Goal: Information Seeking & Learning: Learn about a topic

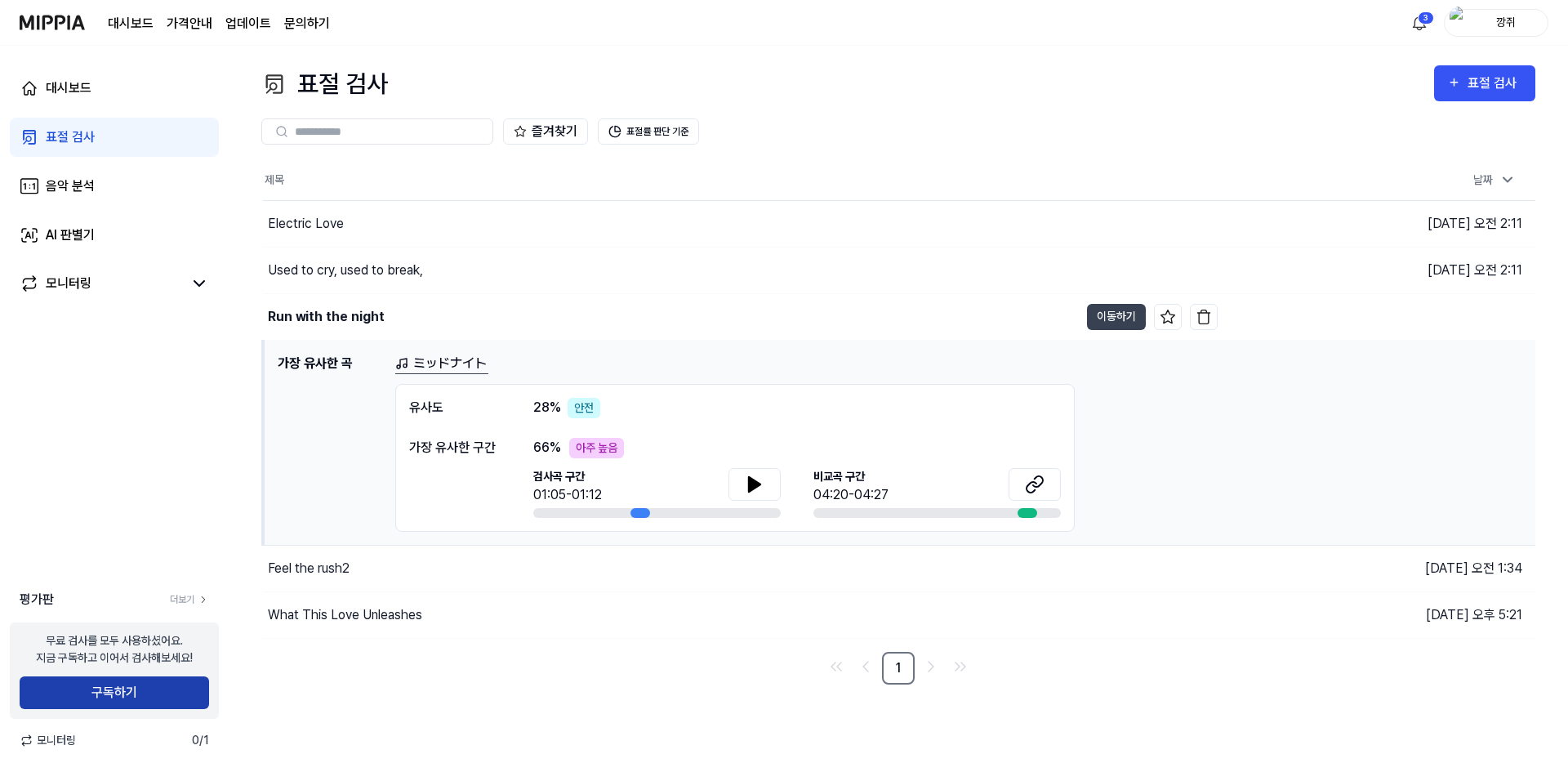
click at [187, 697] on button "구독하기" at bounding box center [115, 693] width 190 height 33
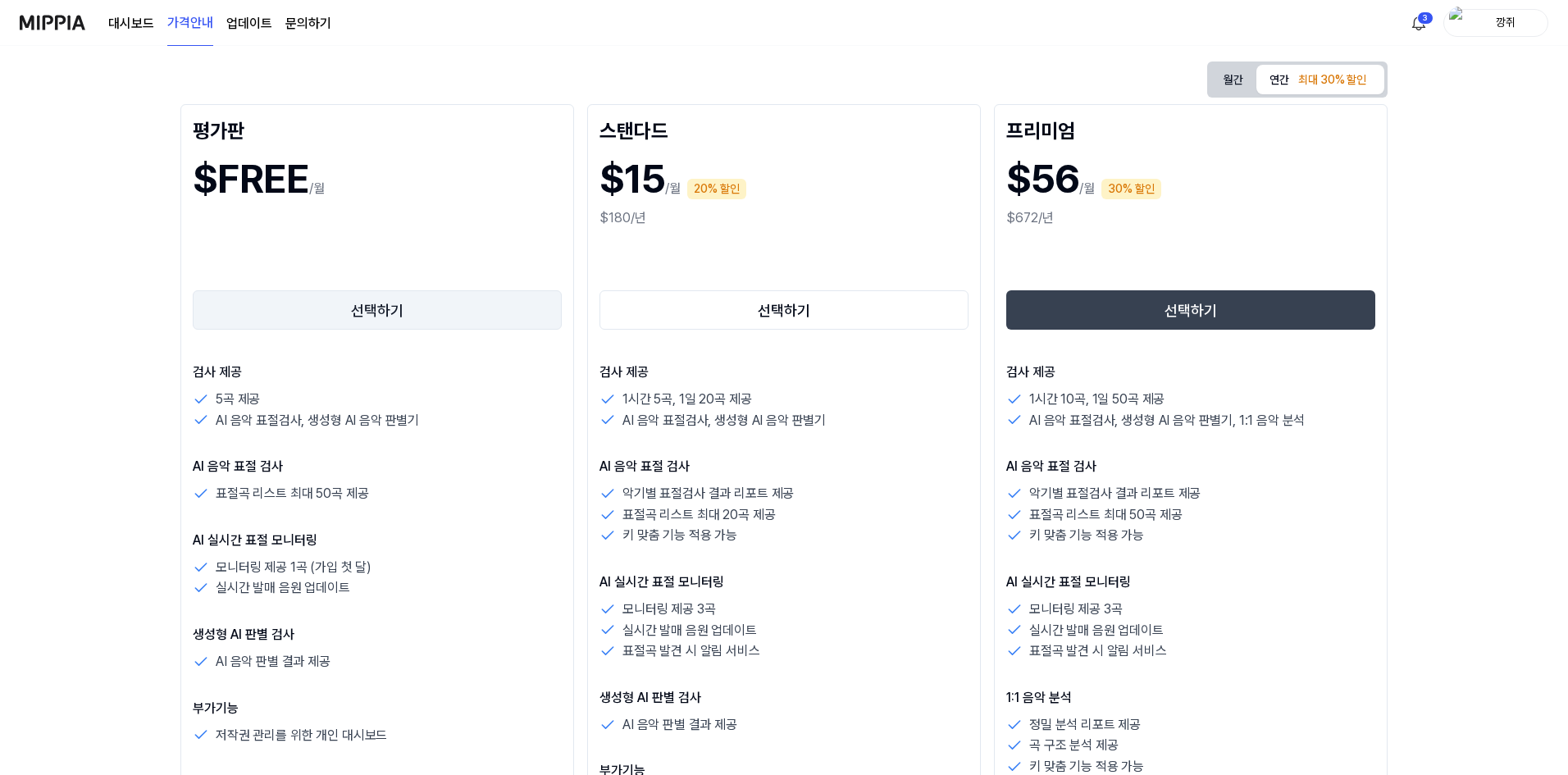
scroll to position [164, 0]
click at [412, 300] on button "선택하기" at bounding box center [377, 311] width 369 height 40
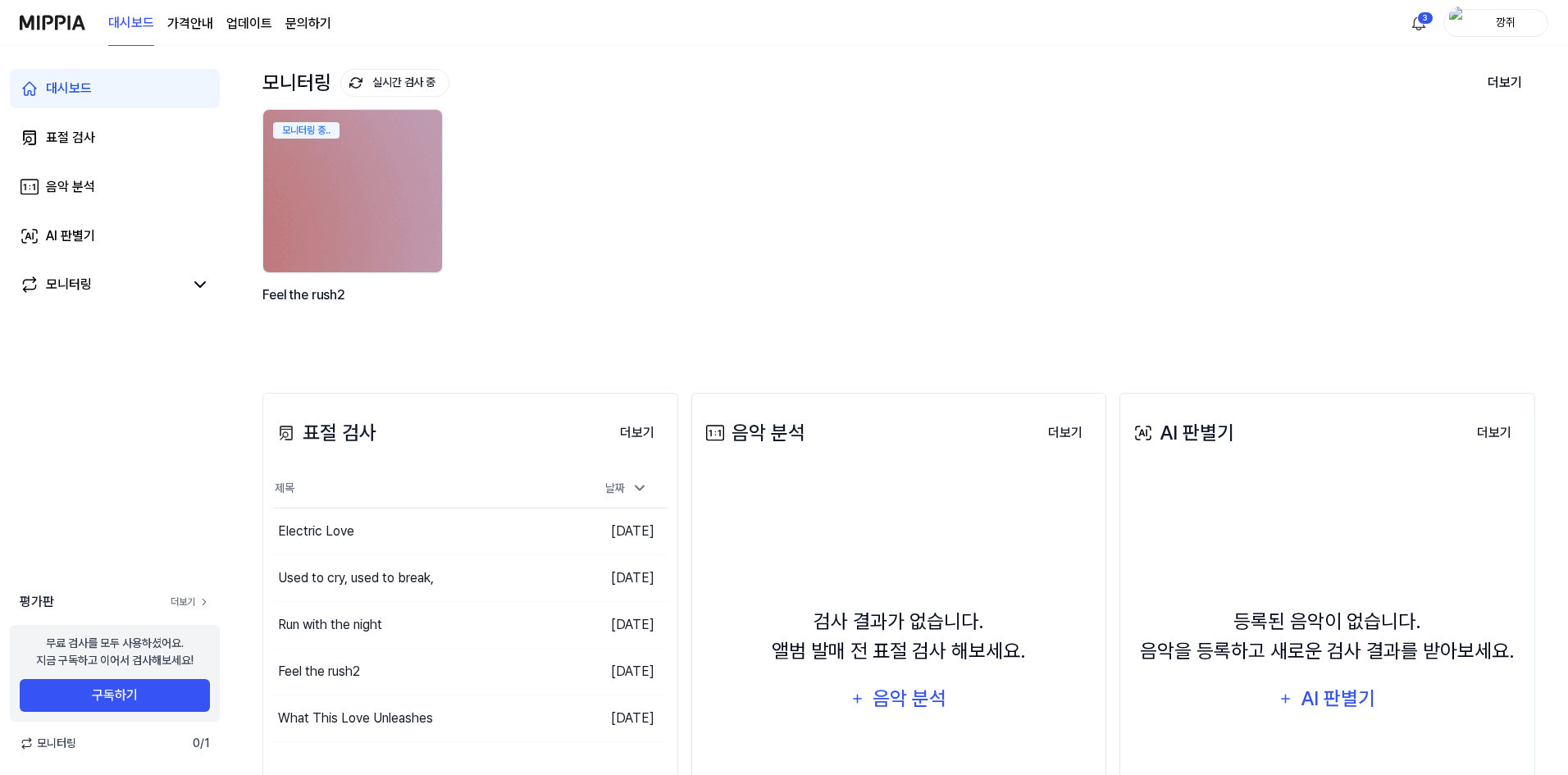
scroll to position [82, 0]
click at [100, 122] on link "표절 검사" at bounding box center [115, 138] width 210 height 40
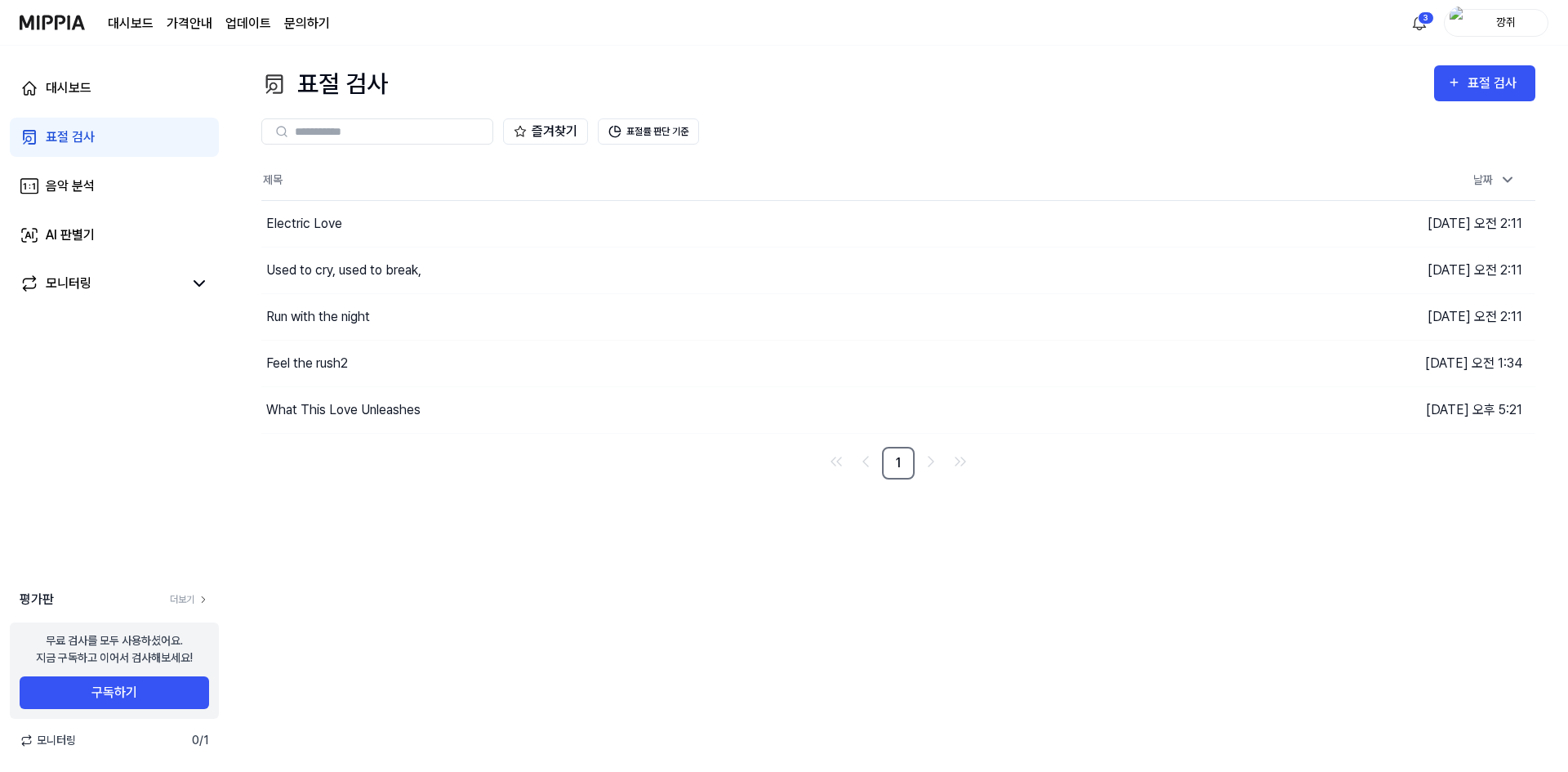
click at [155, 650] on div "무료 검사를 모두 사용하셨어요. 지금 구독하고 이어서 검사해보세요!" at bounding box center [115, 649] width 157 height 35
click at [189, 597] on link "더보기" at bounding box center [190, 600] width 40 height 15
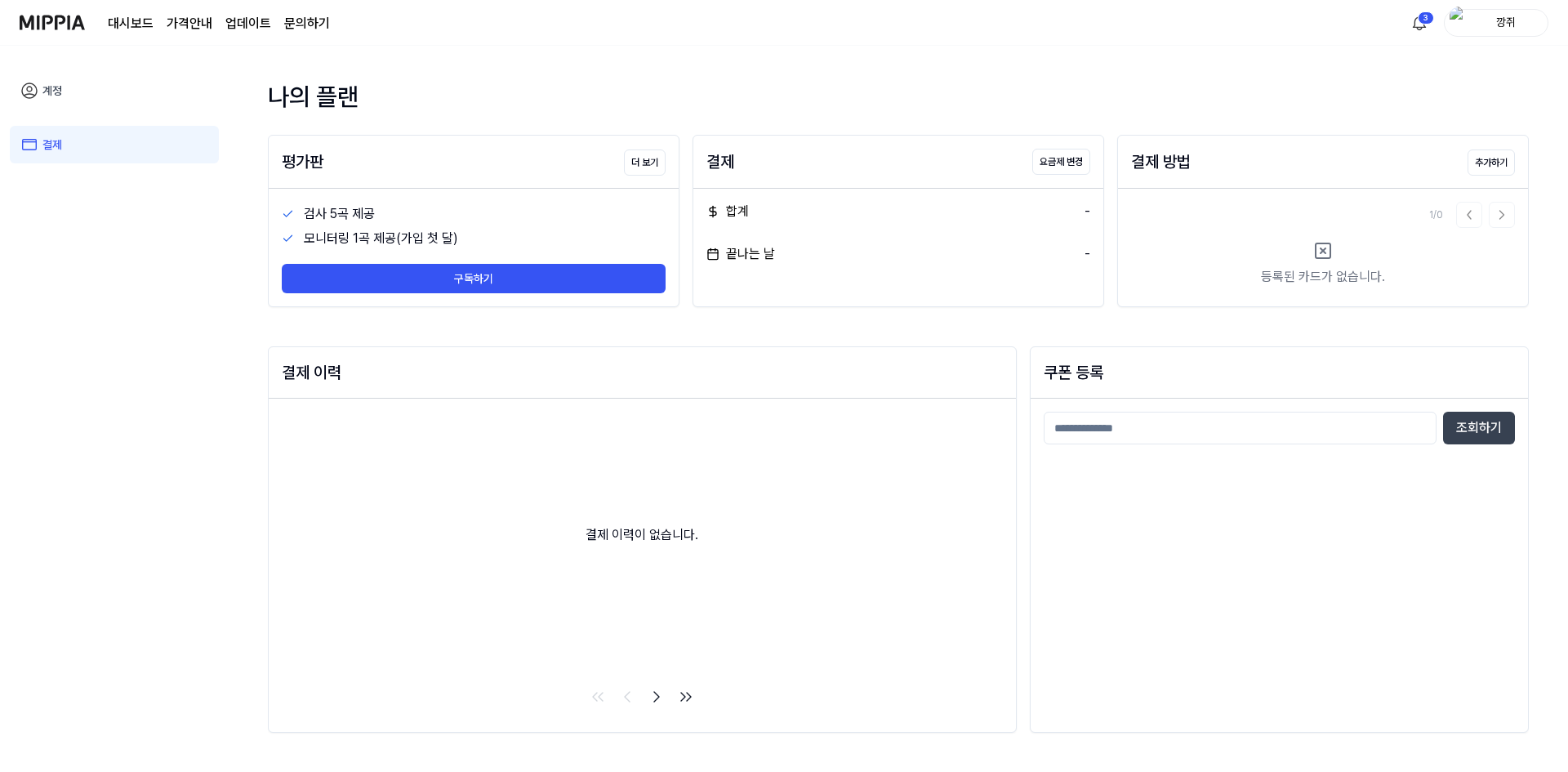
click at [245, 21] on link "업데이트" at bounding box center [249, 24] width 46 height 20
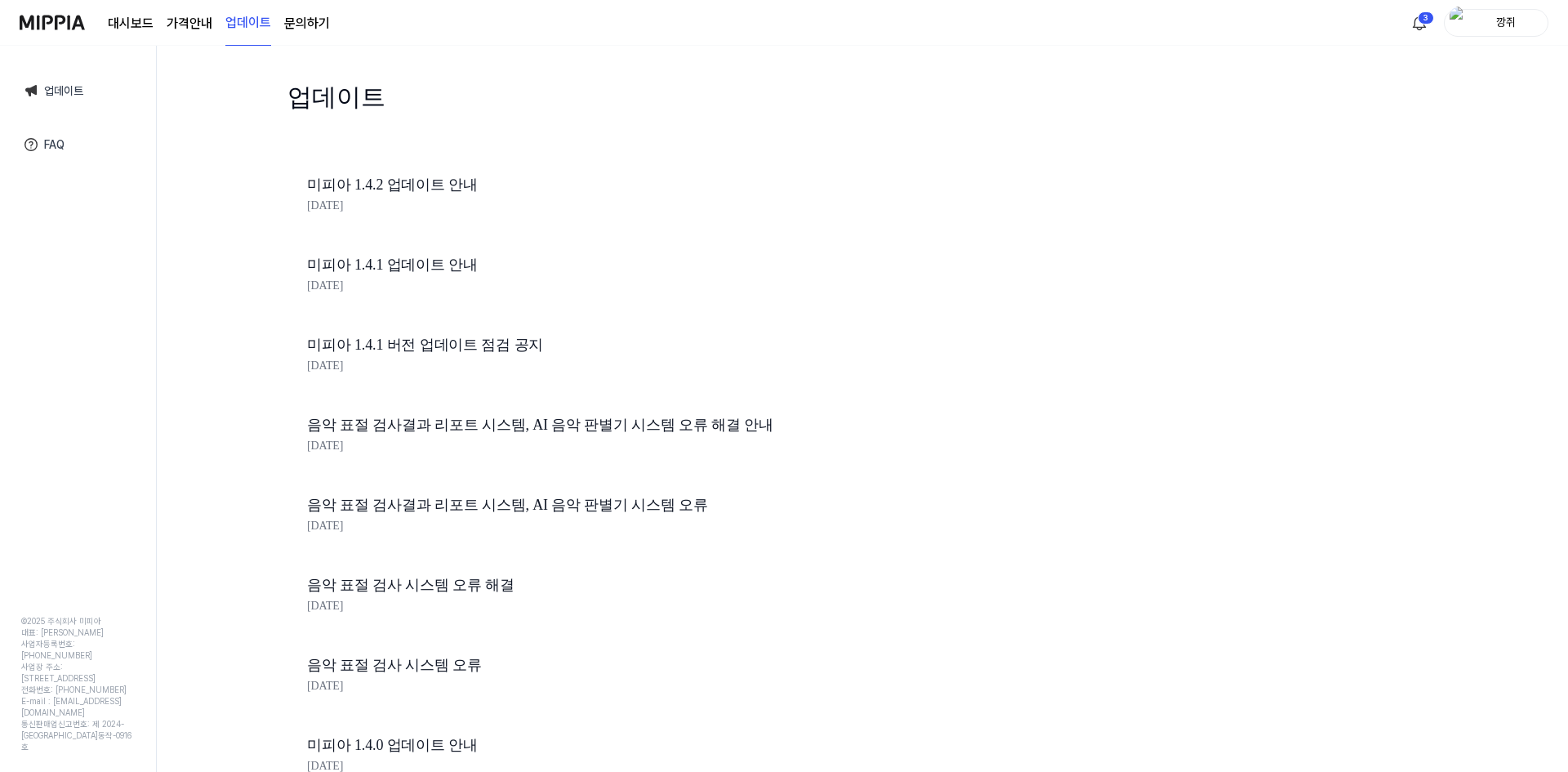
click at [213, 18] on div "대시보드 가격안내 업데이트 문의하기" at bounding box center [219, 22] width 222 height 45
click at [202, 20] on page\) "가격안내" at bounding box center [190, 24] width 46 height 20
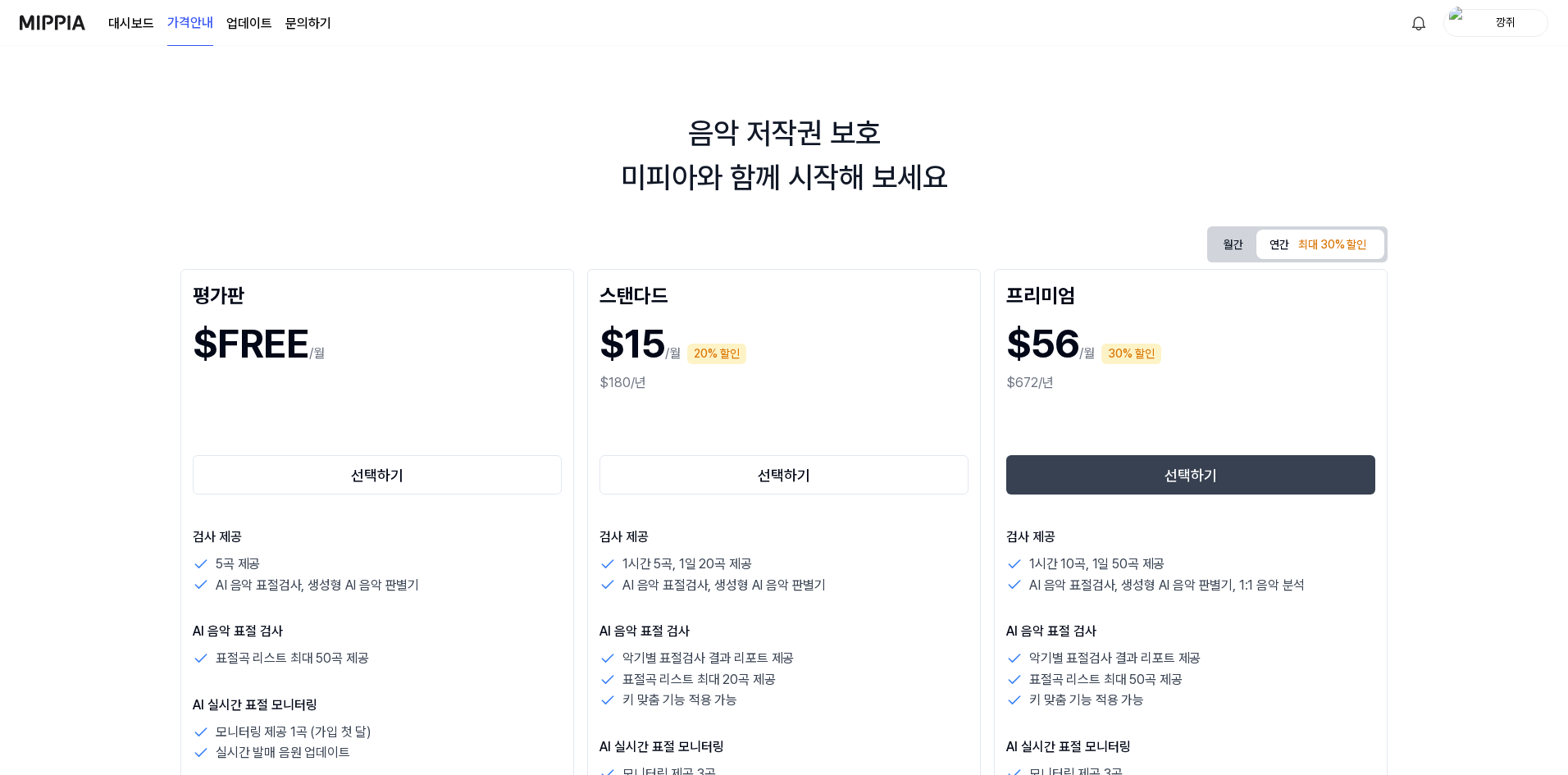
click at [146, 26] on link "대시보드" at bounding box center [131, 24] width 46 height 20
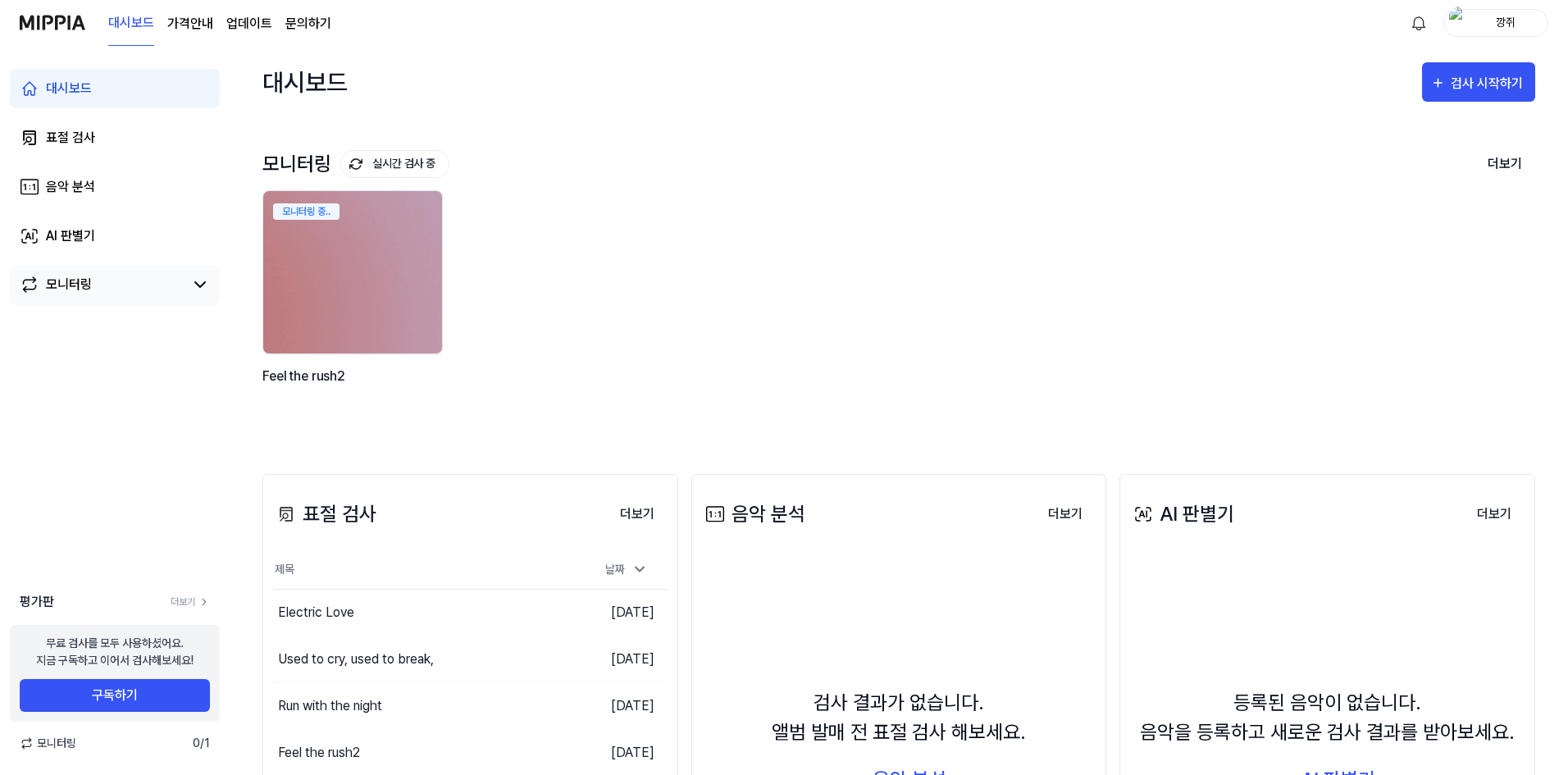
click at [112, 289] on link "모니터링" at bounding box center [102, 285] width 164 height 20
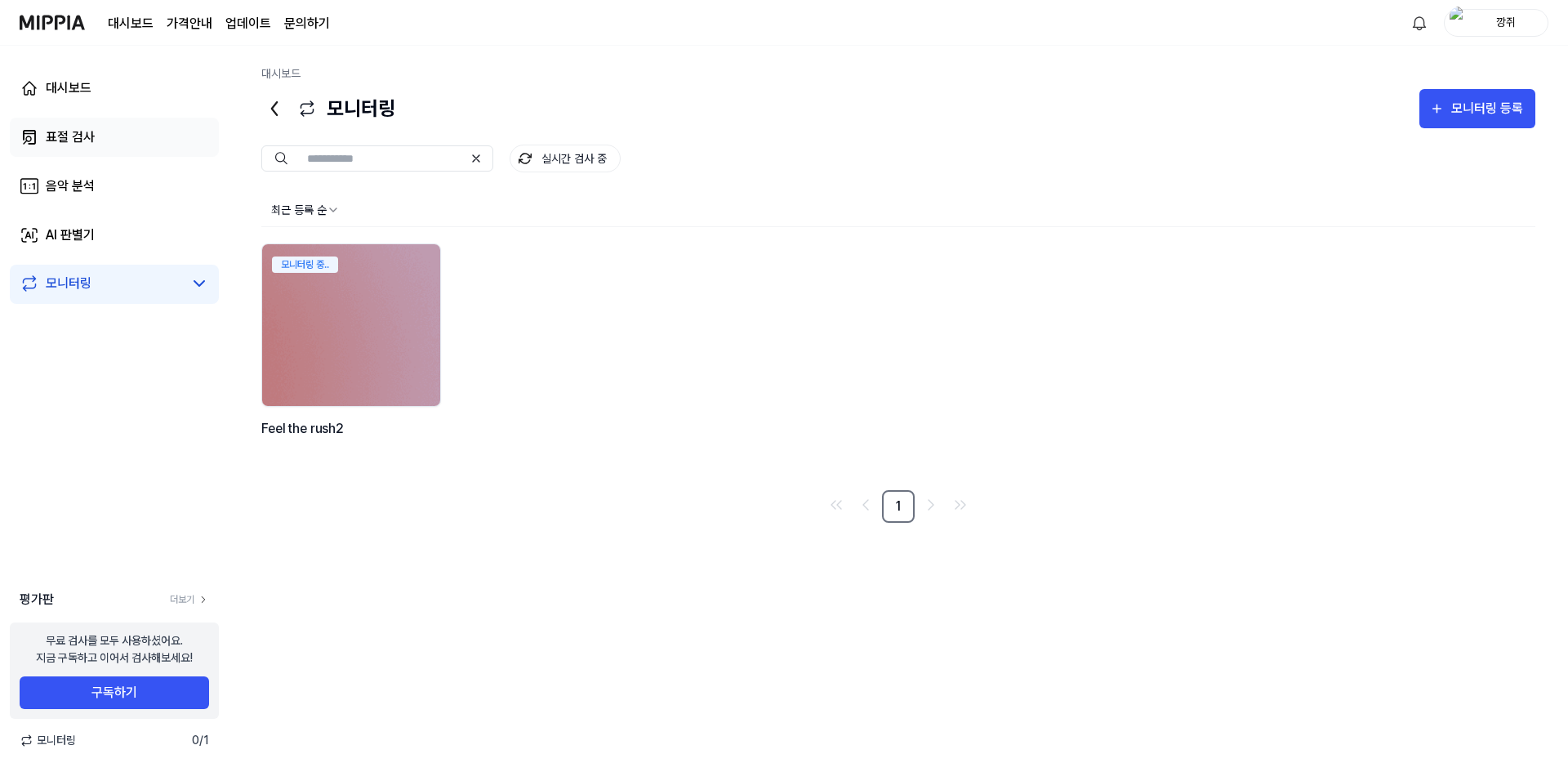
click at [138, 143] on link "표절 검사" at bounding box center [115, 138] width 209 height 40
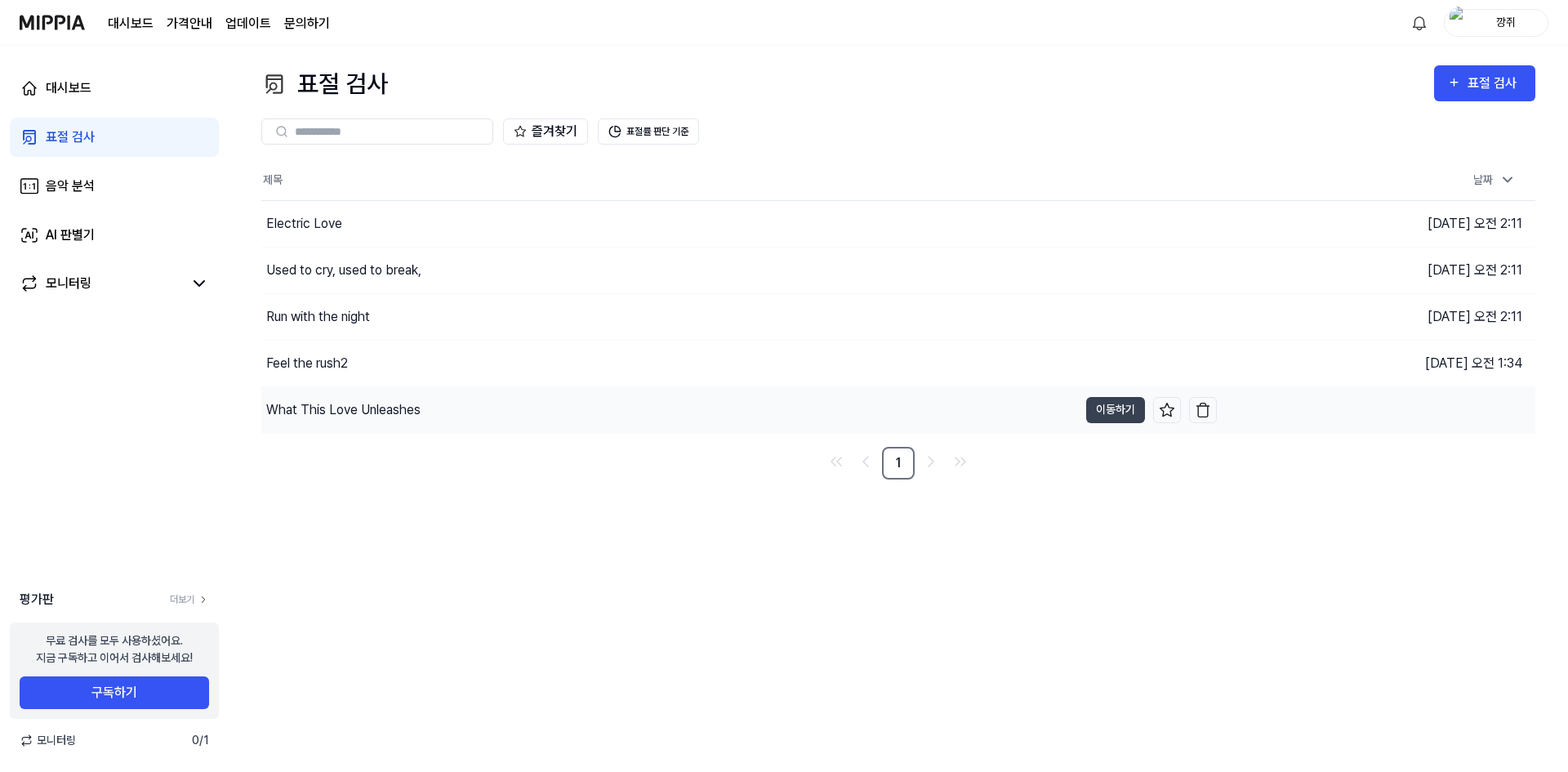
click at [425, 413] on div "What This Love Unleashes" at bounding box center [669, 410] width 817 height 46
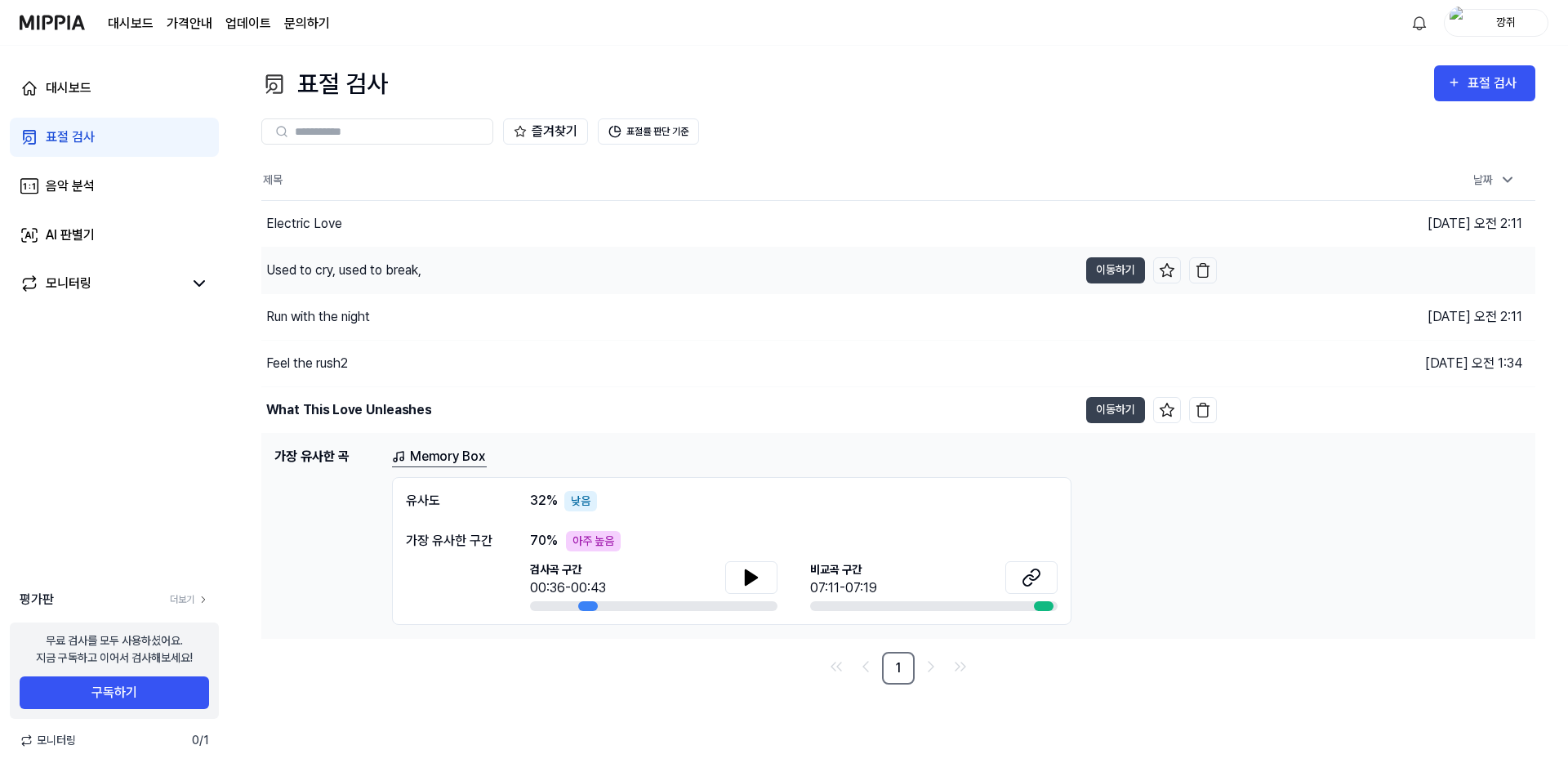
click at [501, 270] on div "Used to cry, used to break," at bounding box center [669, 270] width 817 height 46
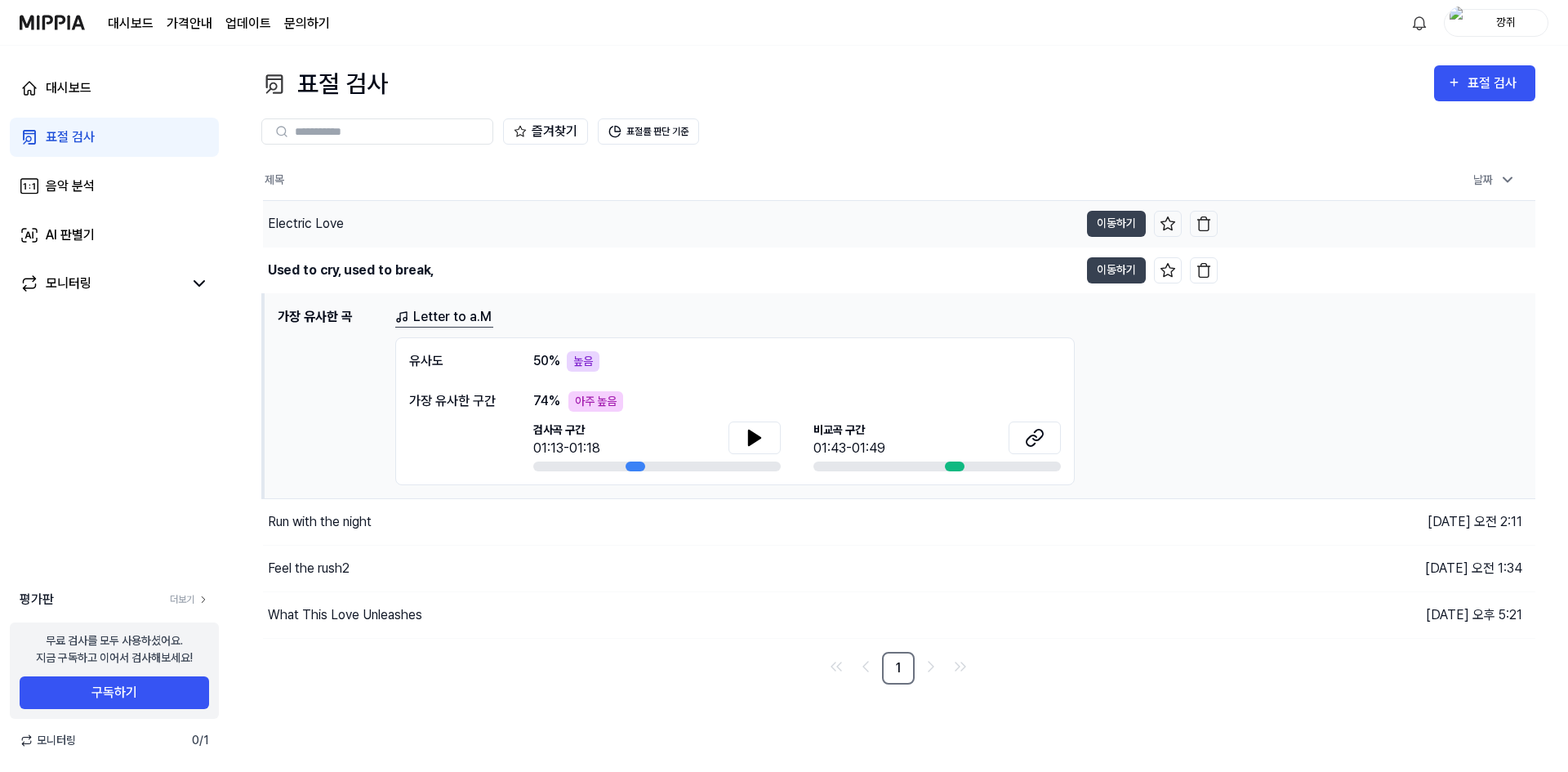
click at [533, 232] on div "Electric Love" at bounding box center [671, 224] width 816 height 46
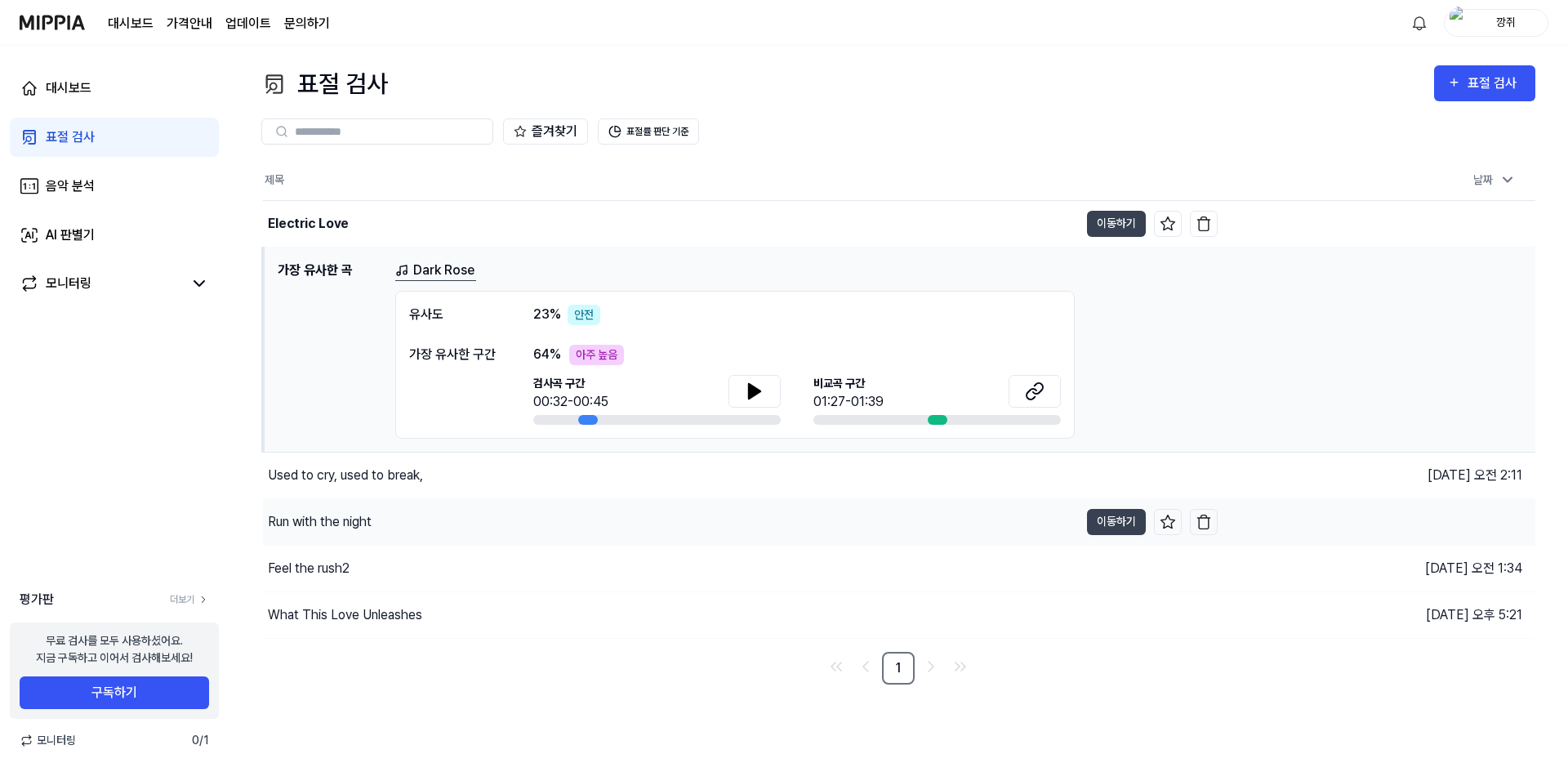
click at [399, 526] on div "Run with the night" at bounding box center [671, 522] width 816 height 46
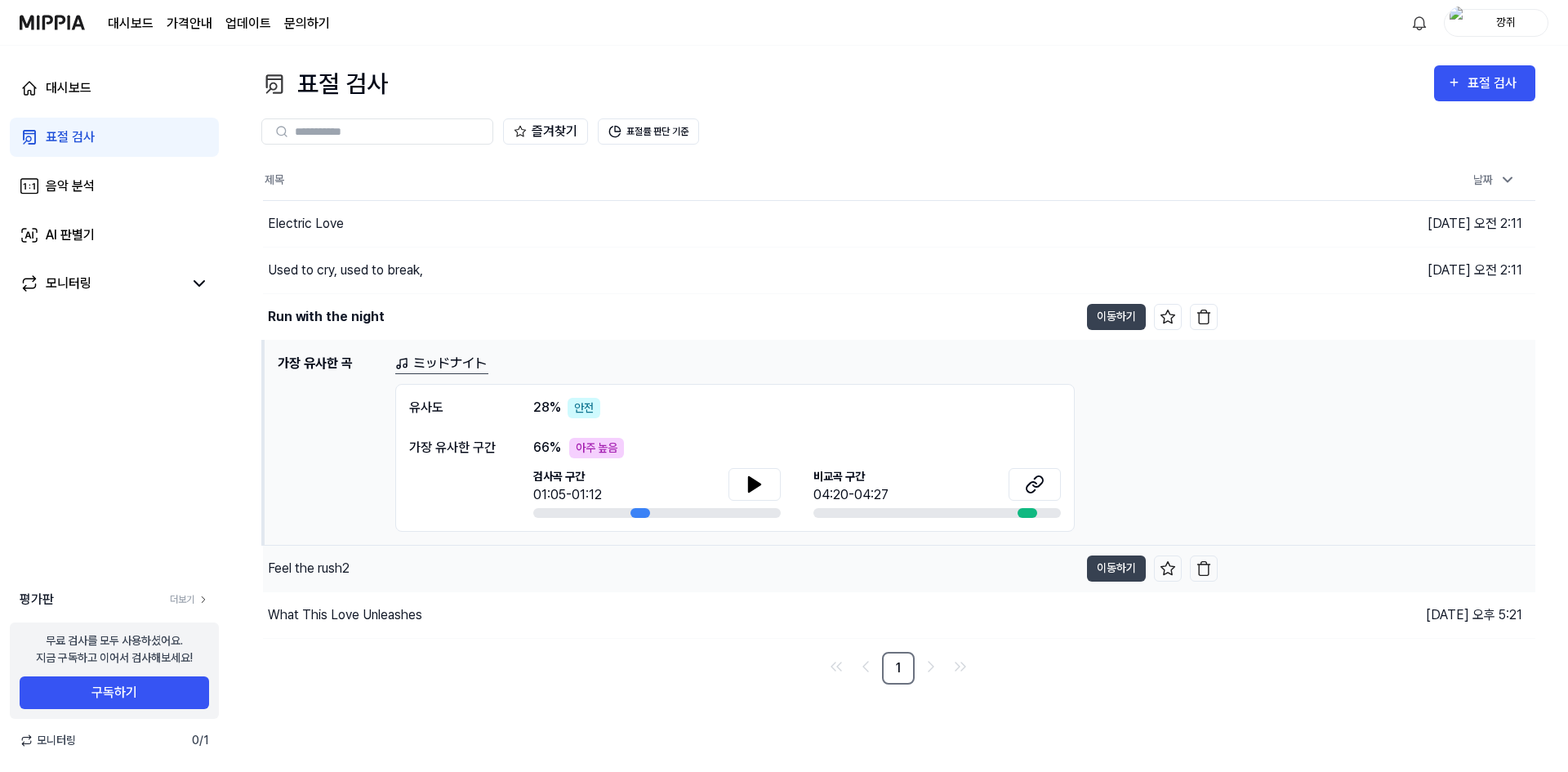
click at [427, 564] on div "Feel the rush2" at bounding box center [671, 568] width 816 height 46
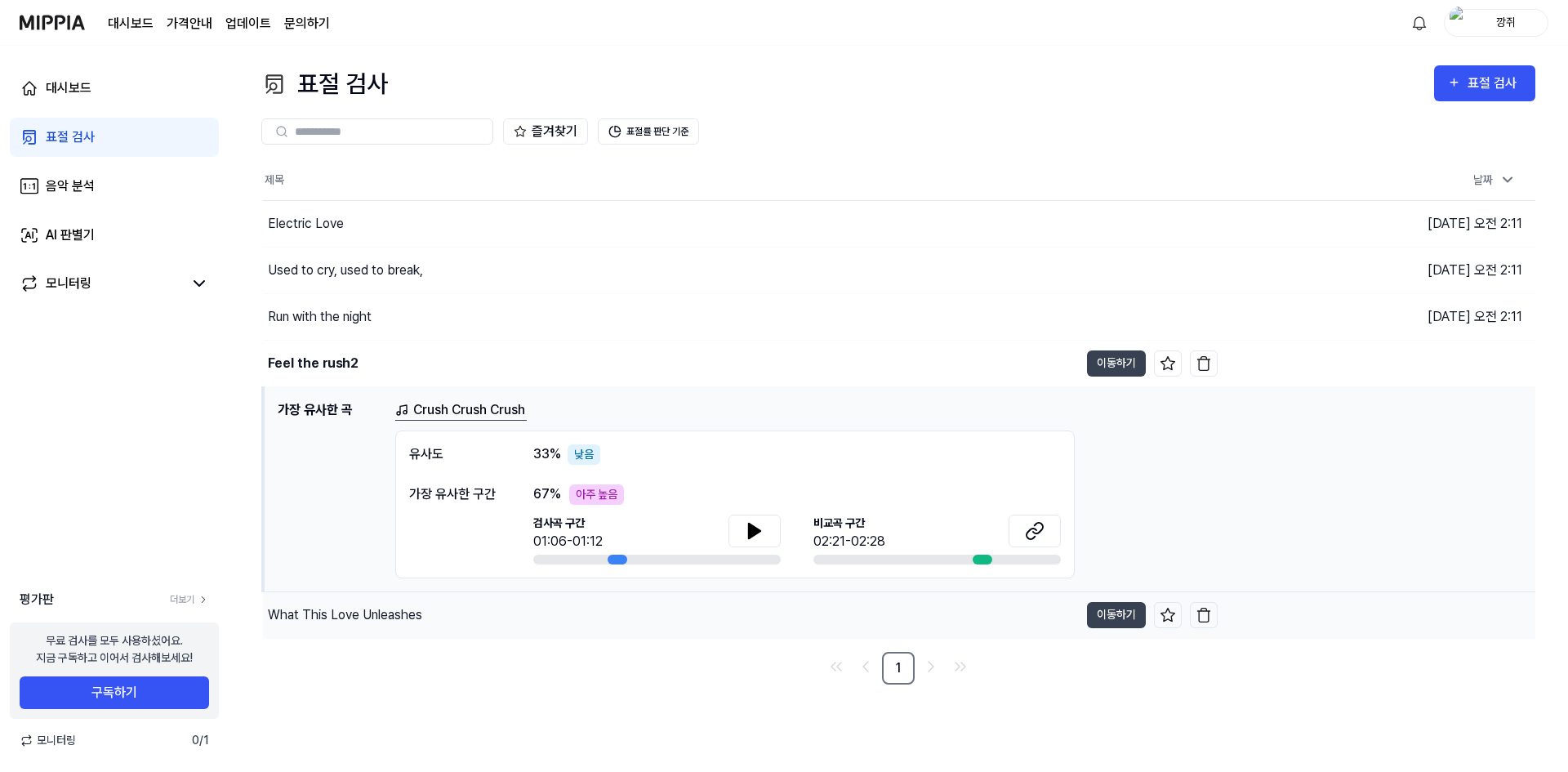
click at [444, 616] on div "What This Love Unleashes" at bounding box center [671, 615] width 816 height 46
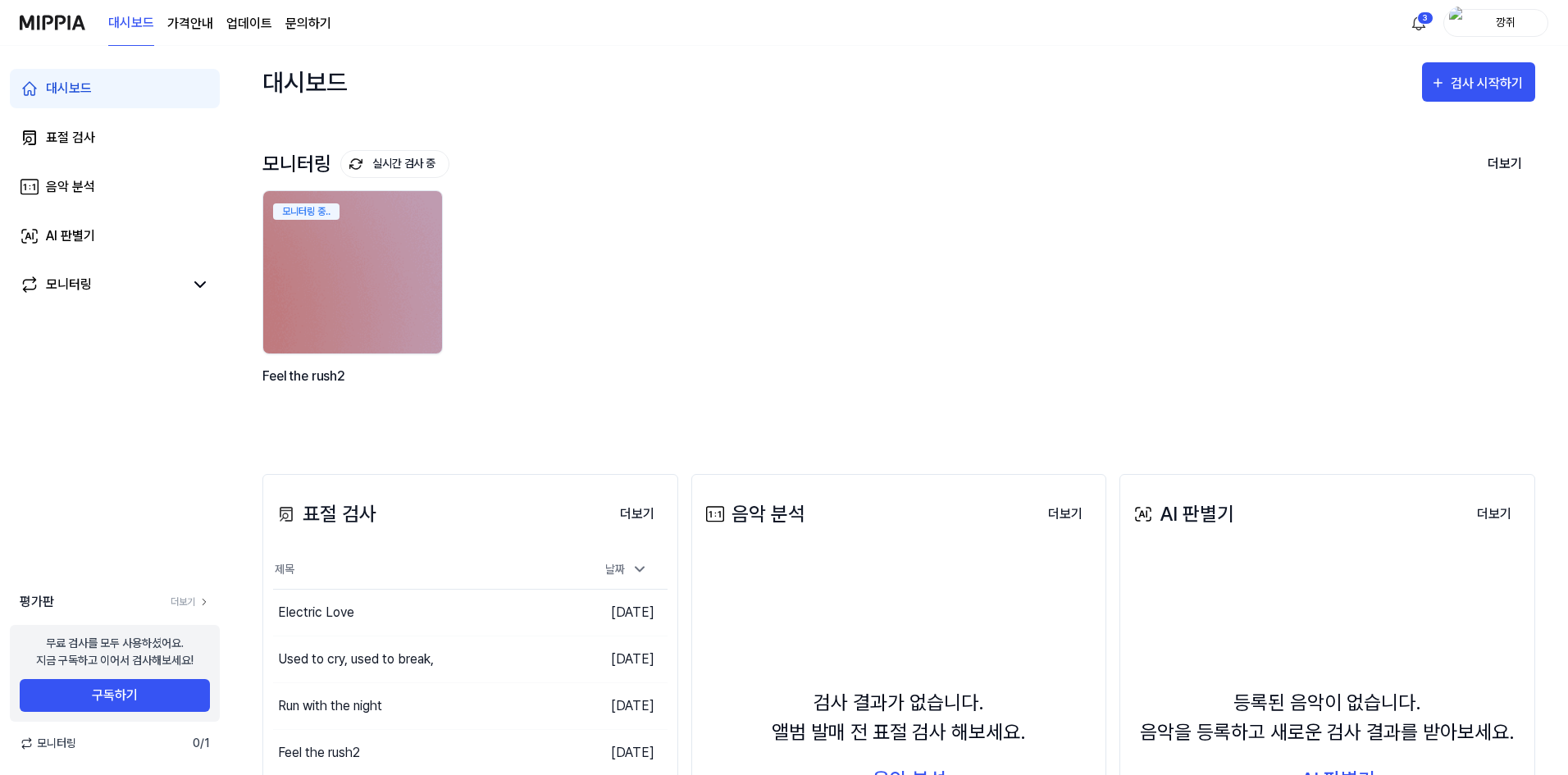
scroll to position [82, 0]
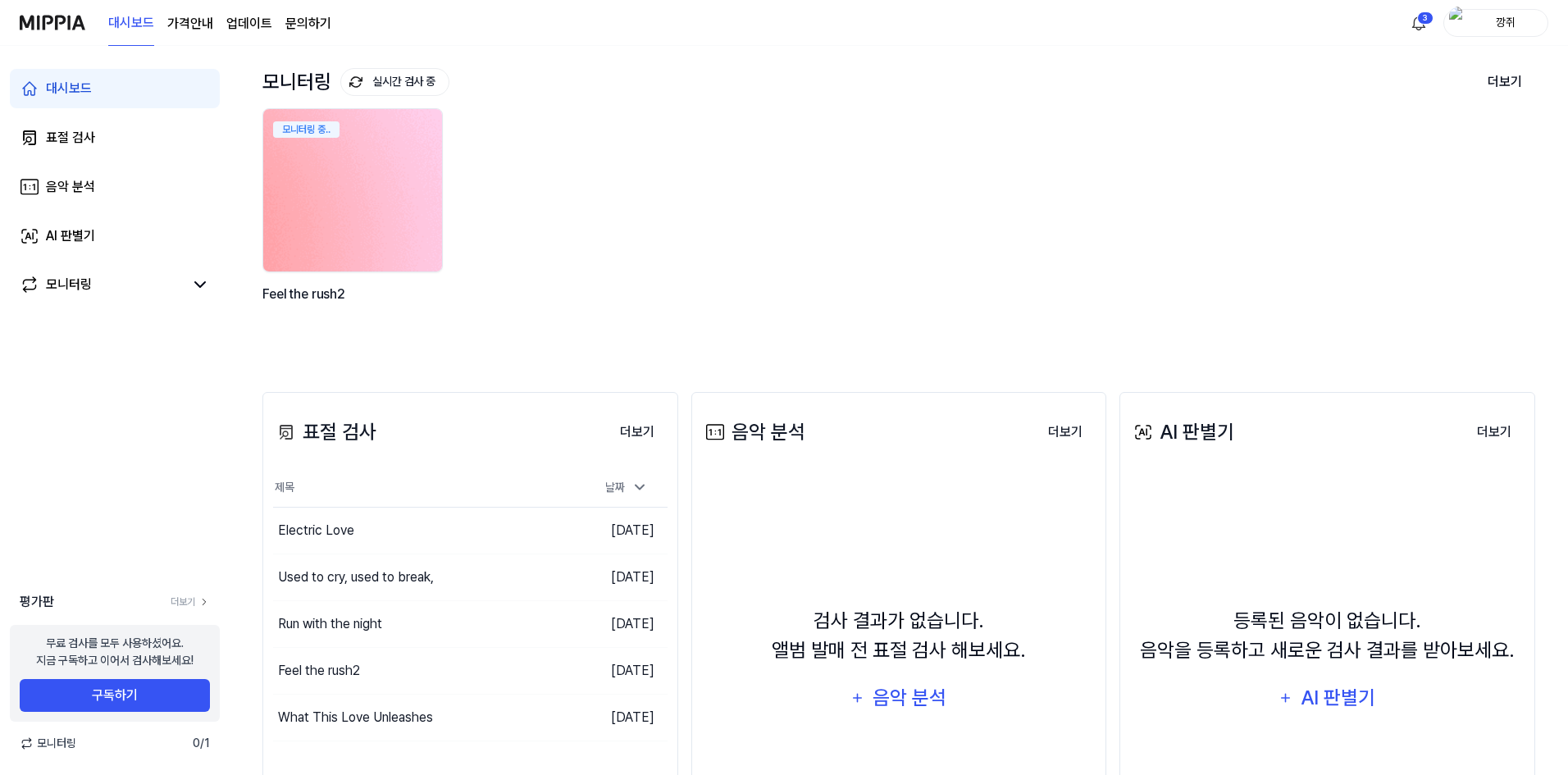
click at [363, 220] on img at bounding box center [352, 190] width 197 height 179
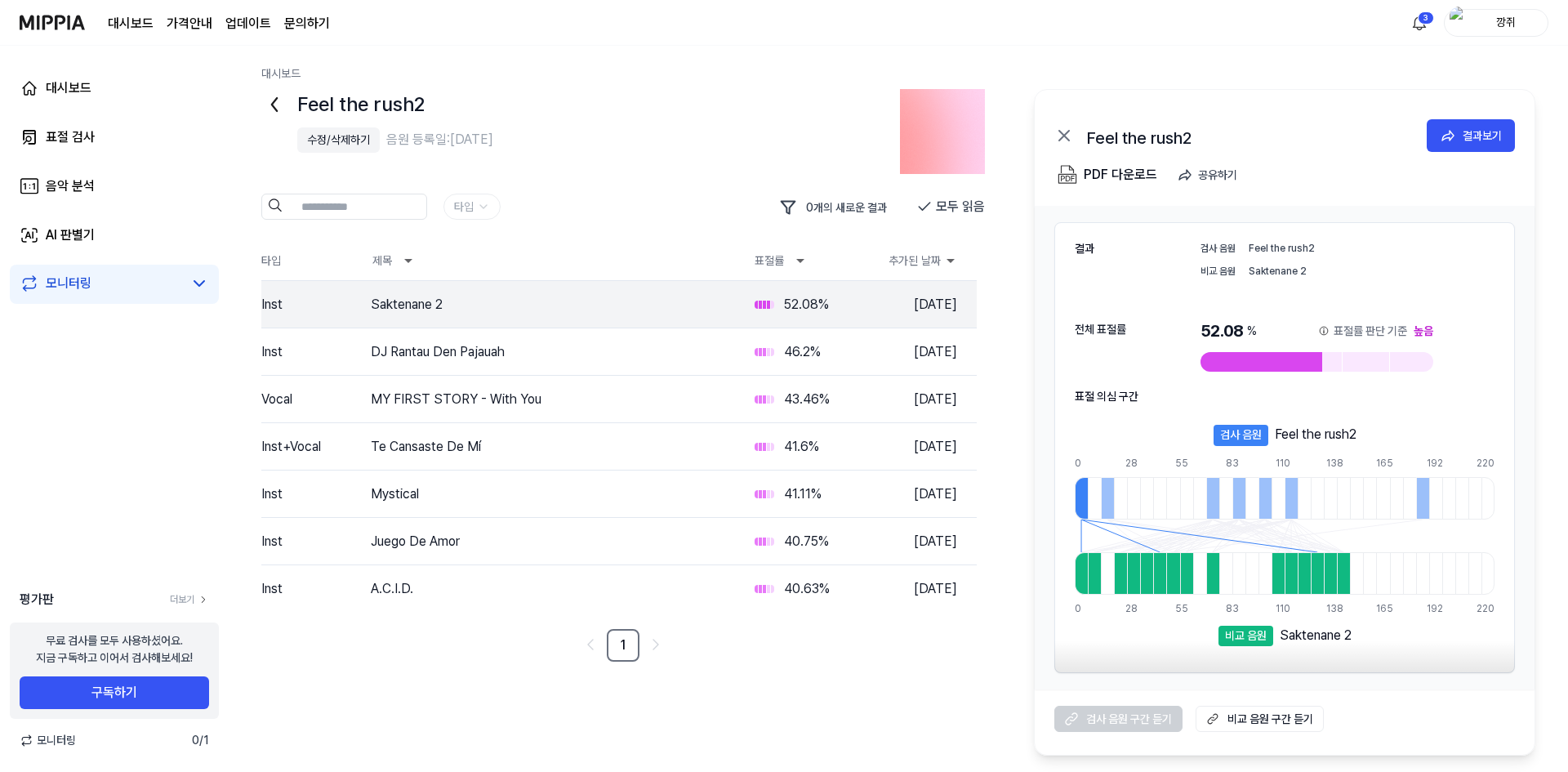
click at [279, 100] on icon at bounding box center [274, 105] width 26 height 26
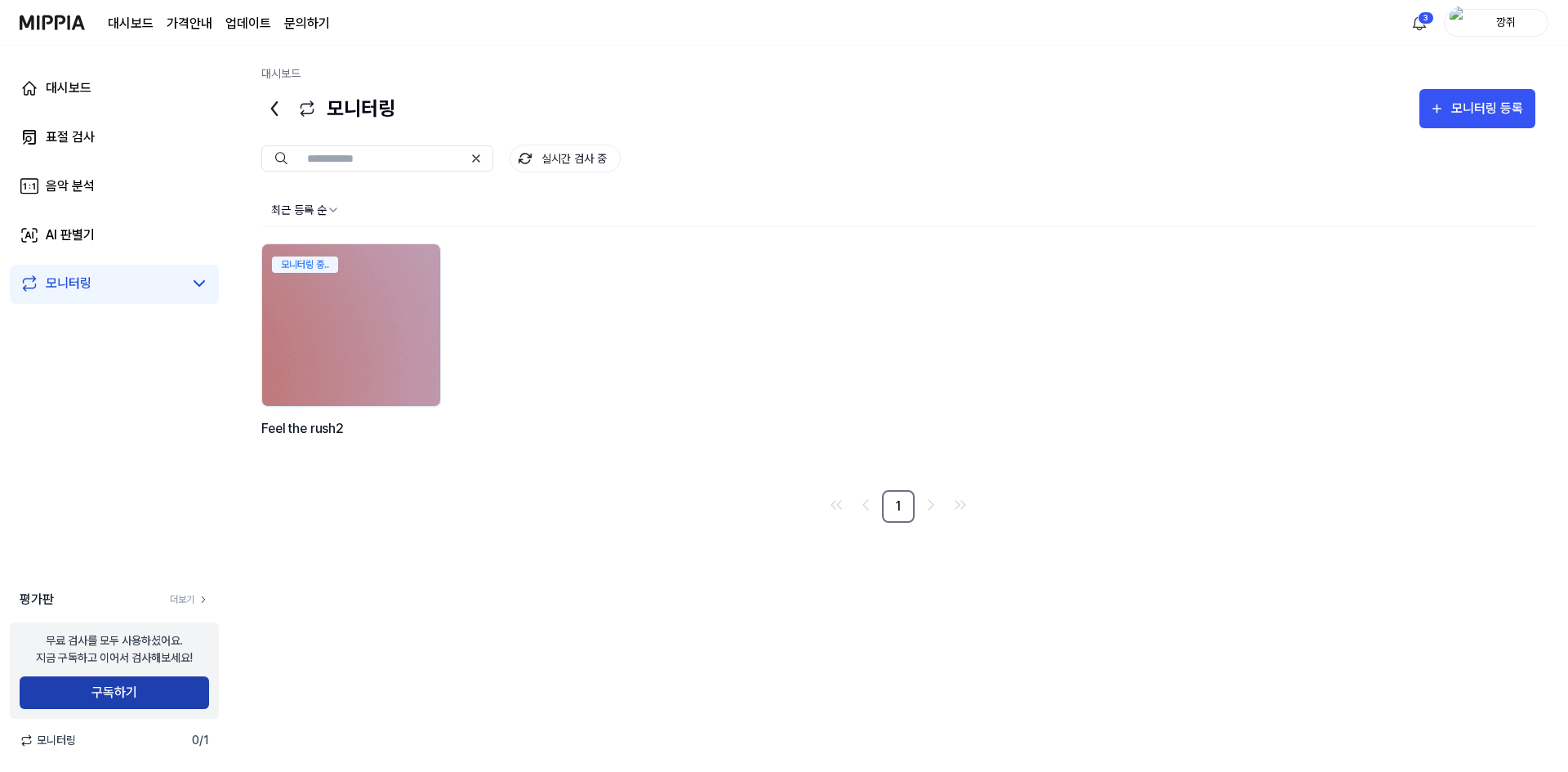
click at [133, 685] on button "구독하기" at bounding box center [115, 693] width 190 height 33
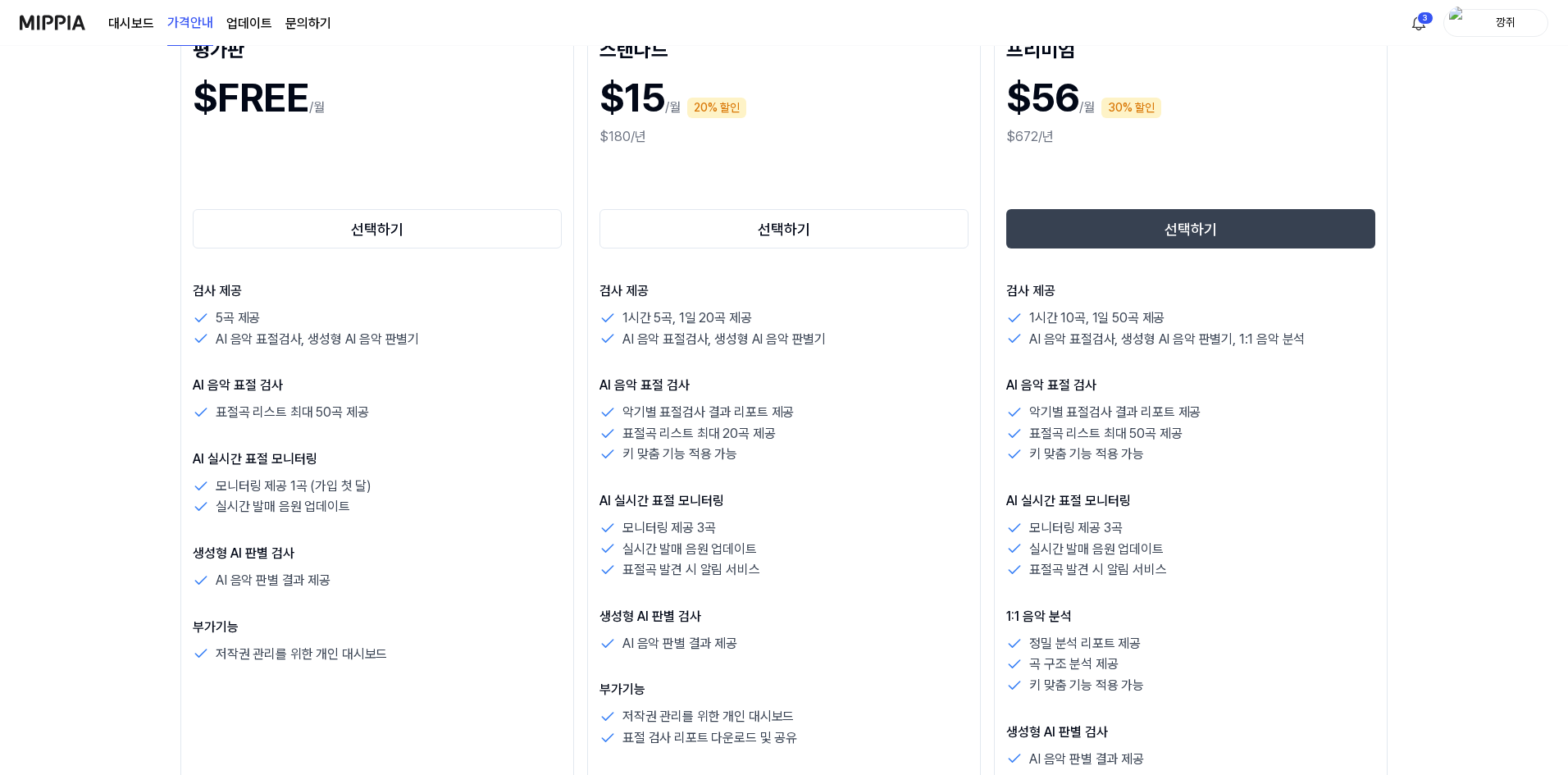
scroll to position [164, 0]
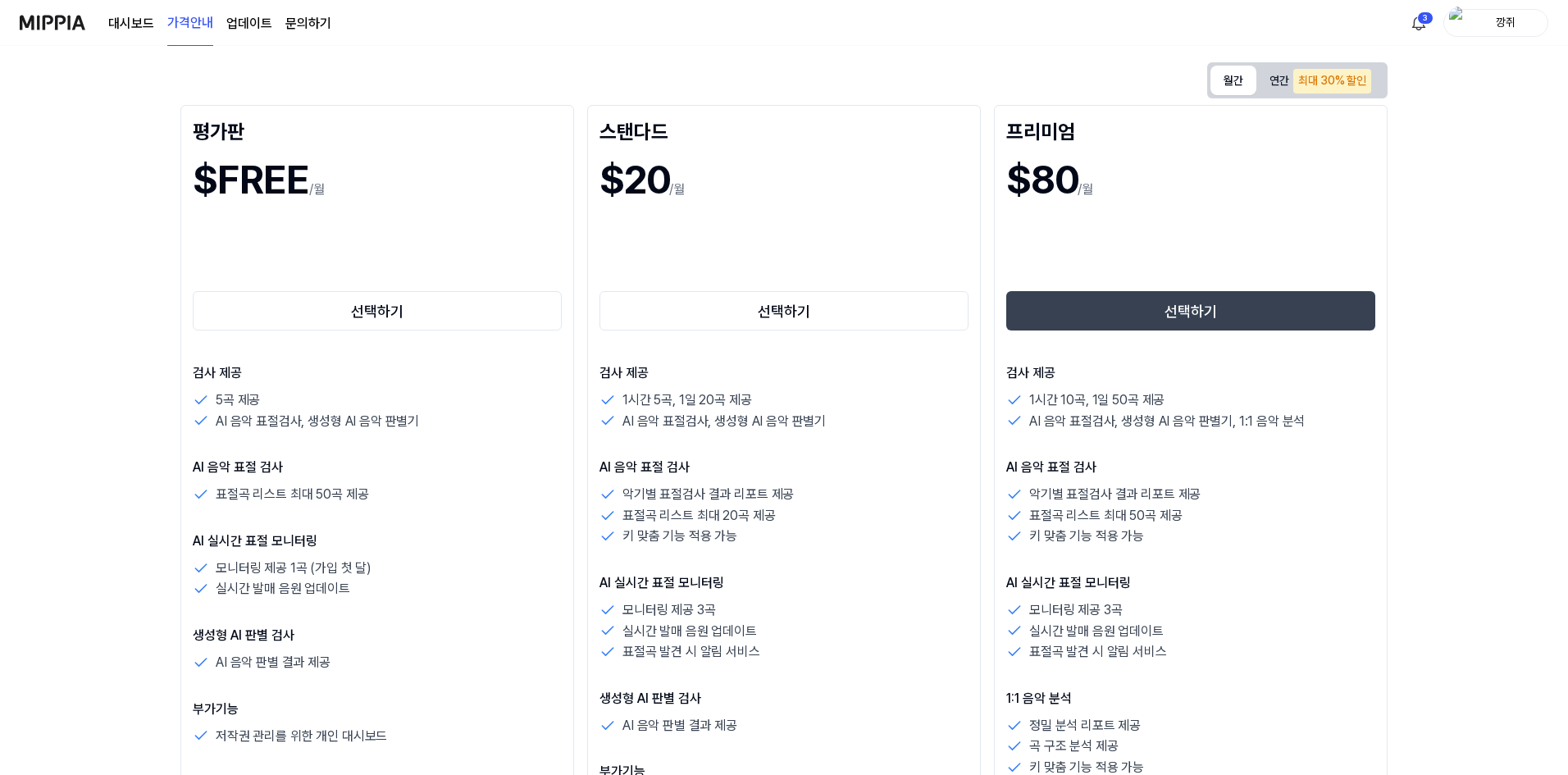
click at [1236, 75] on button "월간" at bounding box center [1233, 80] width 46 height 30
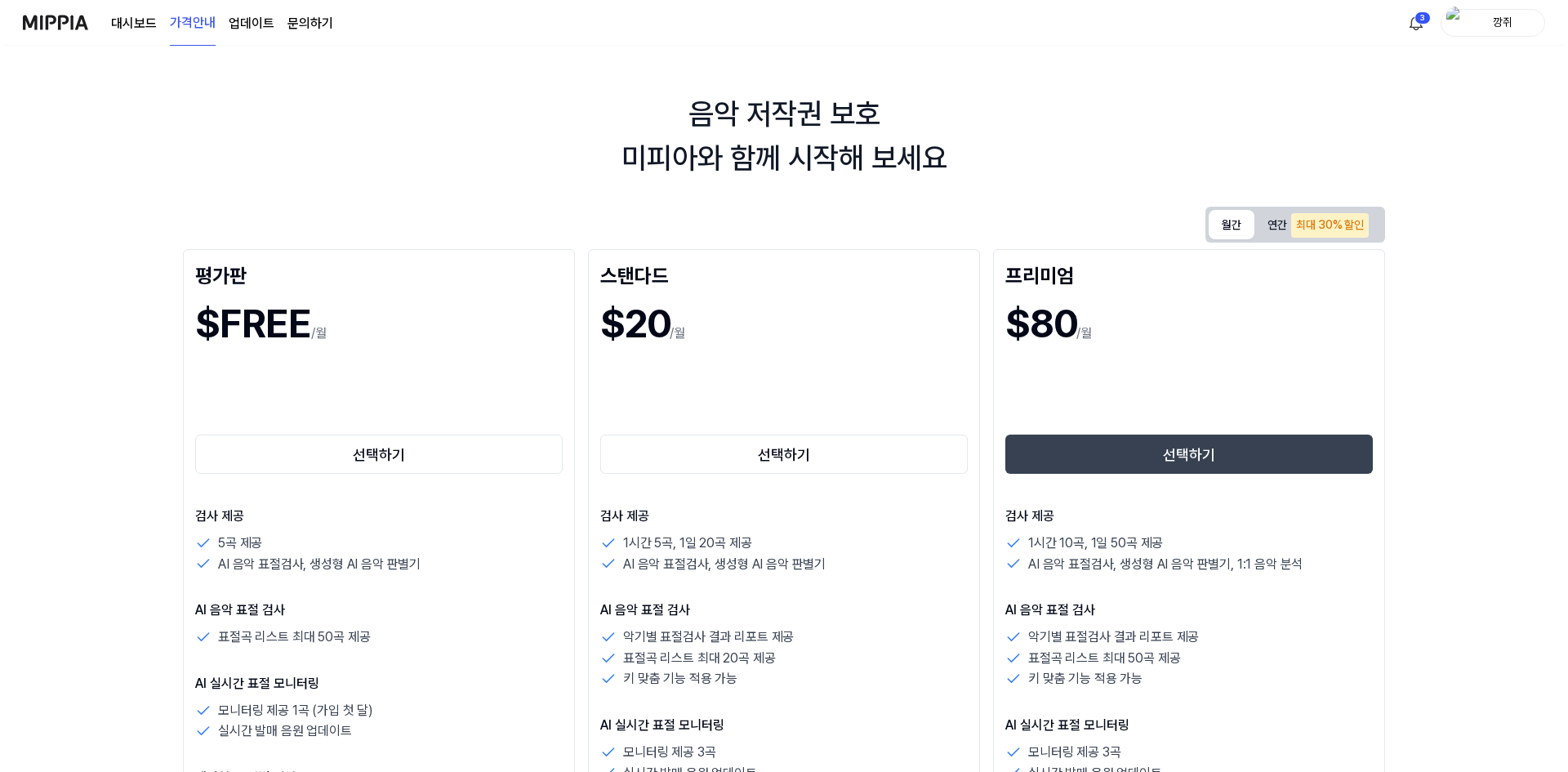
scroll to position [0, 0]
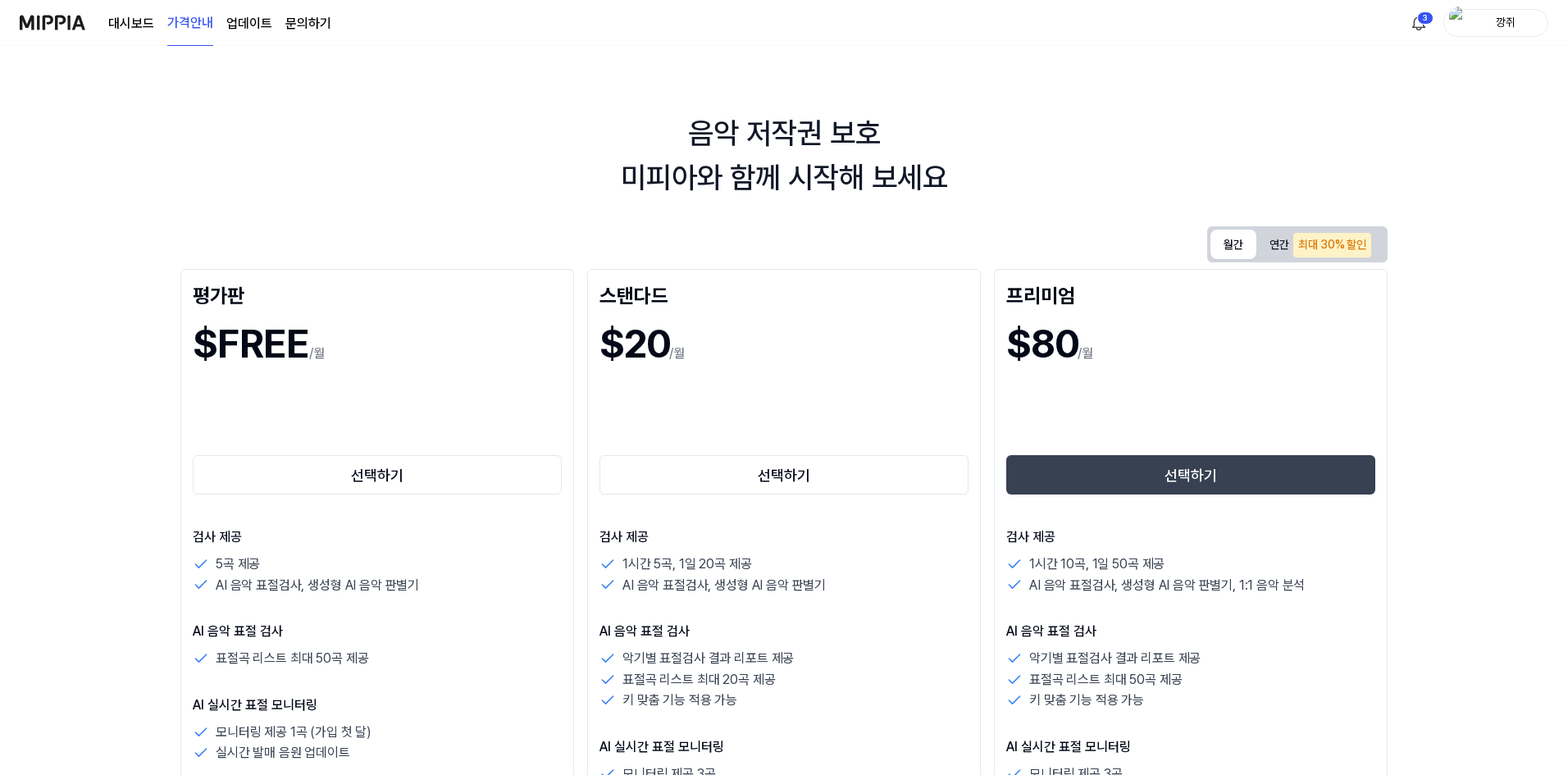
click at [117, 23] on link "대시보드" at bounding box center [131, 24] width 46 height 20
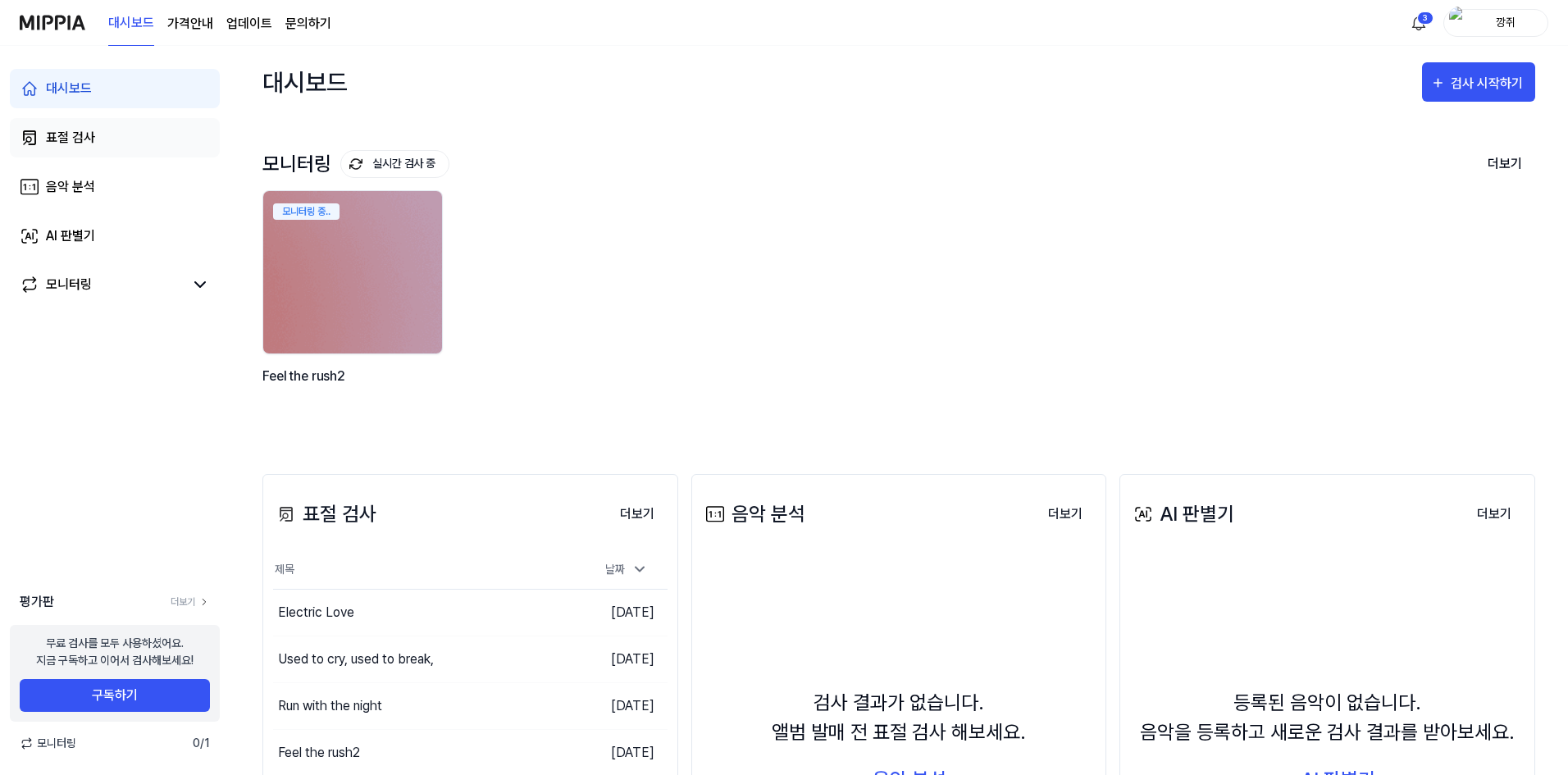
click at [121, 135] on link "표절 검사" at bounding box center [115, 138] width 210 height 40
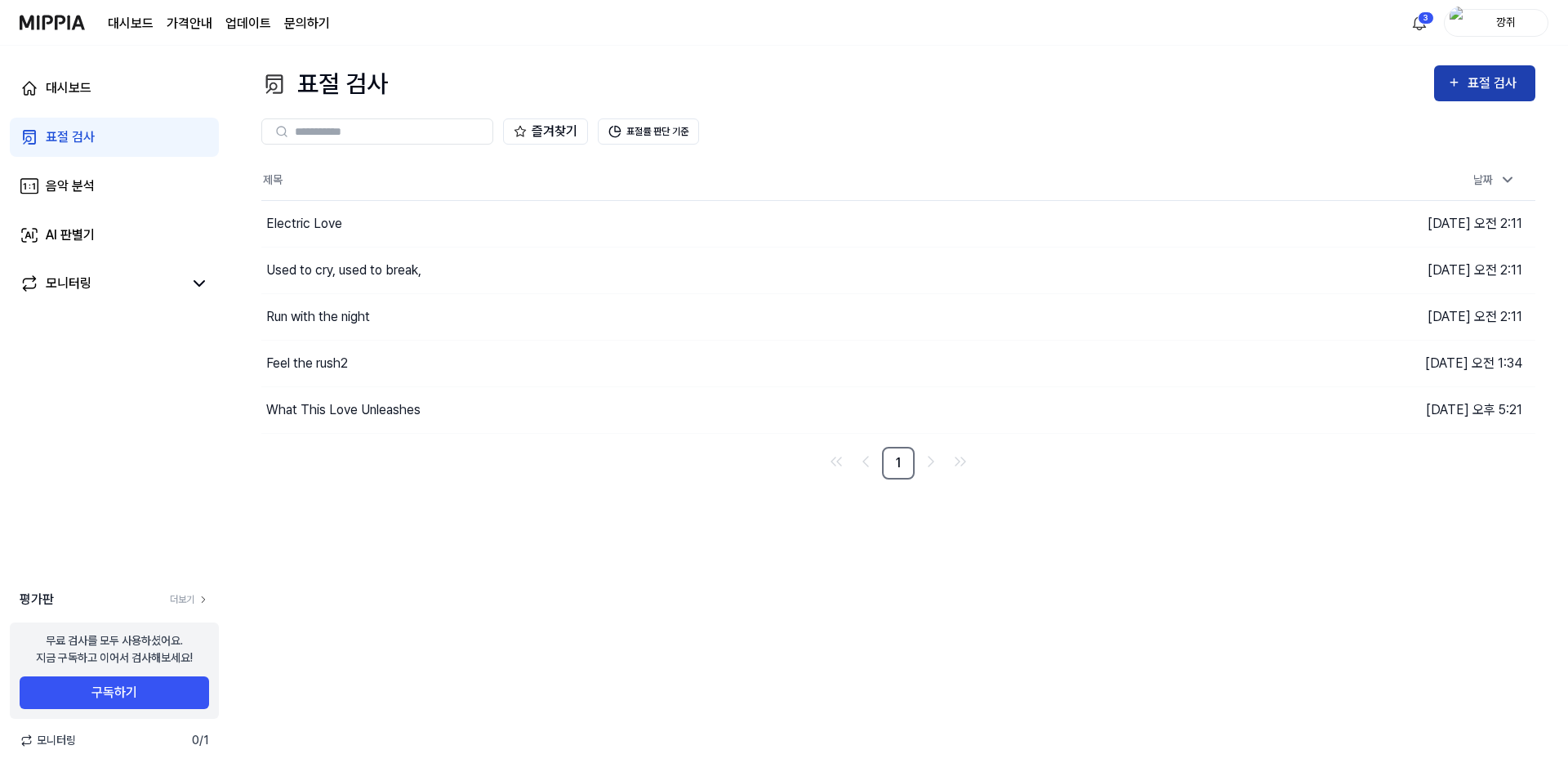
click at [1509, 75] on div "표절 검사" at bounding box center [1495, 83] width 54 height 21
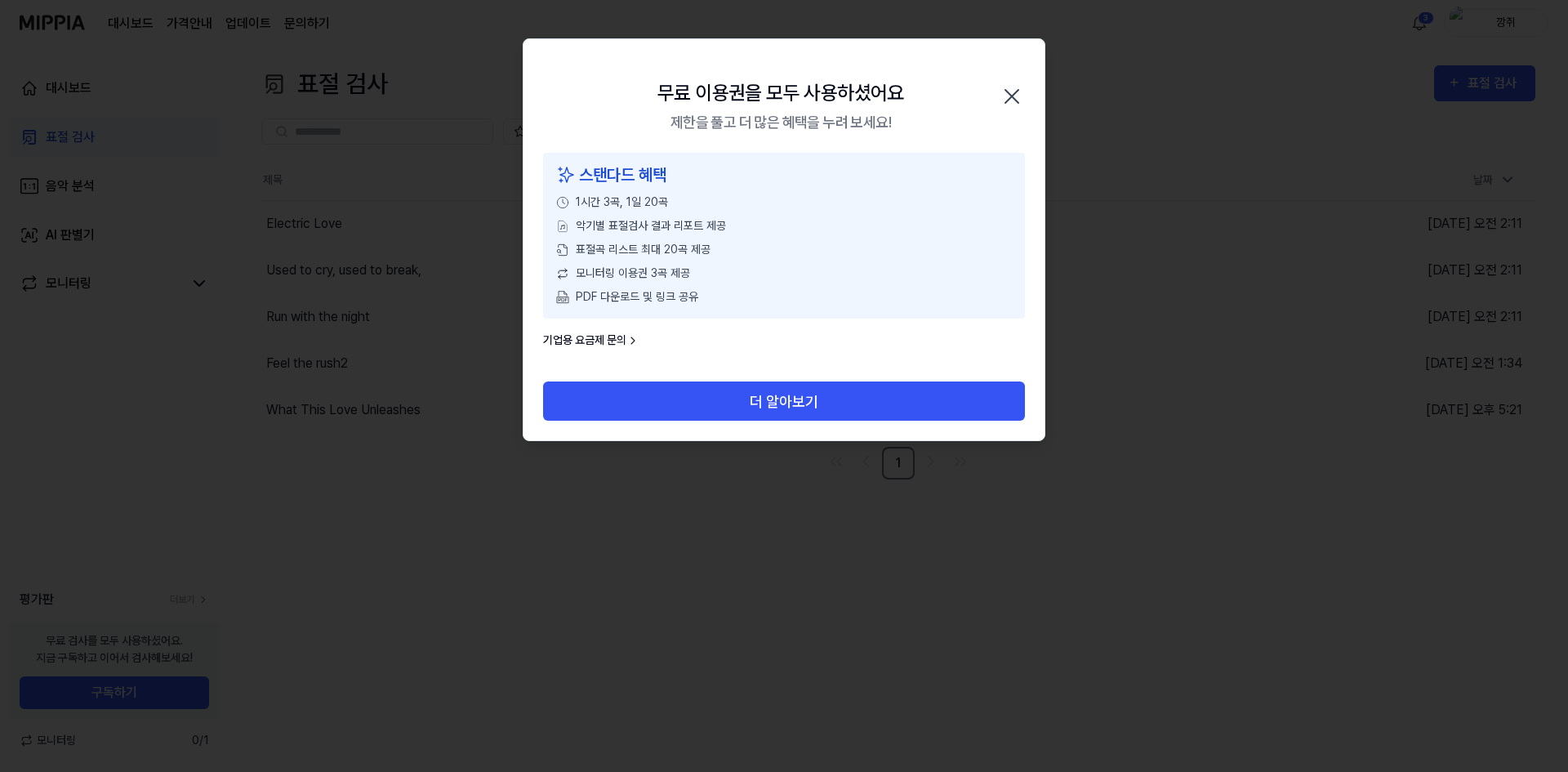
click at [629, 341] on icon at bounding box center [633, 340] width 13 height 13
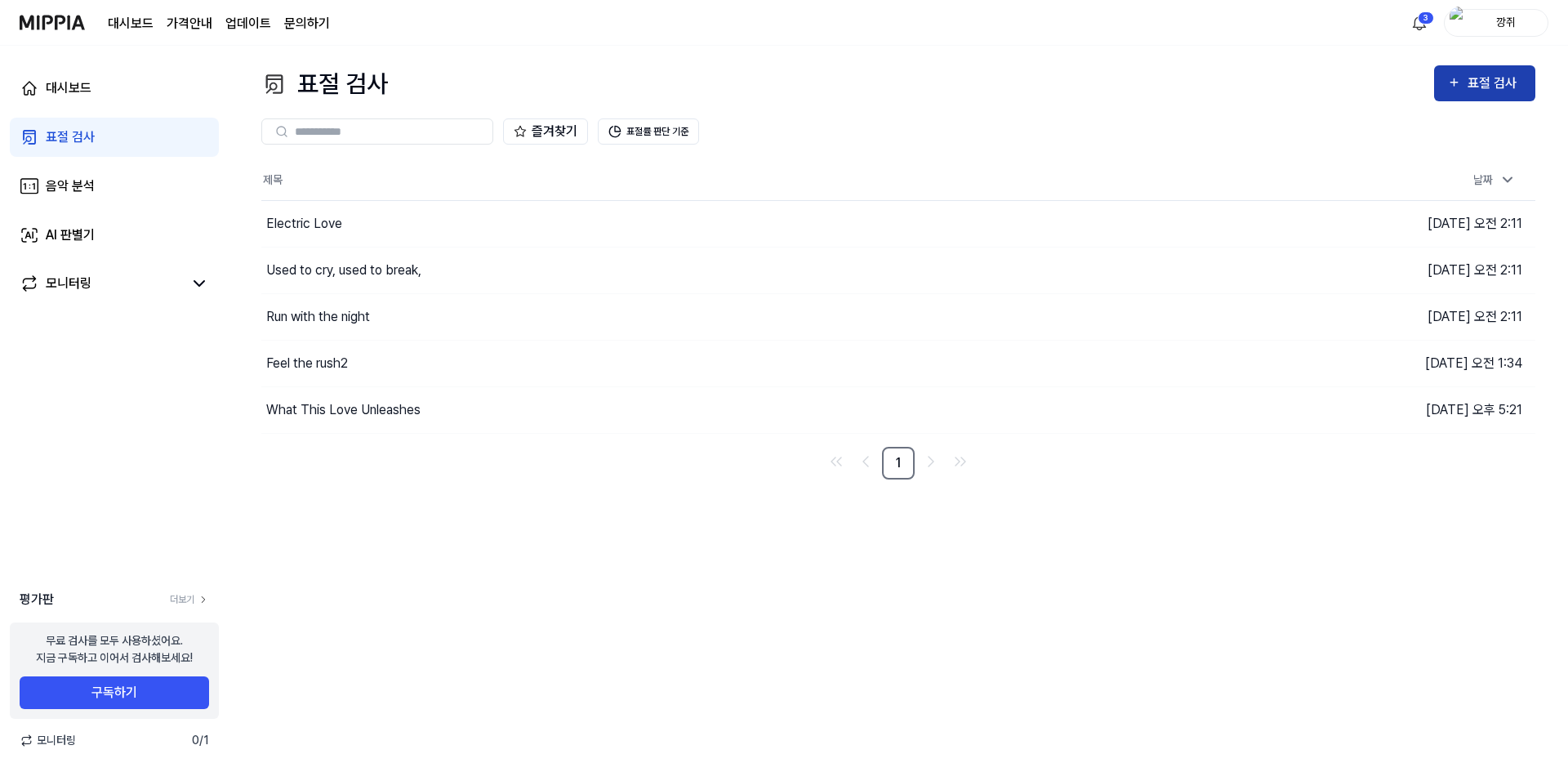
click at [1482, 97] on button "표절 검사" at bounding box center [1485, 83] width 101 height 36
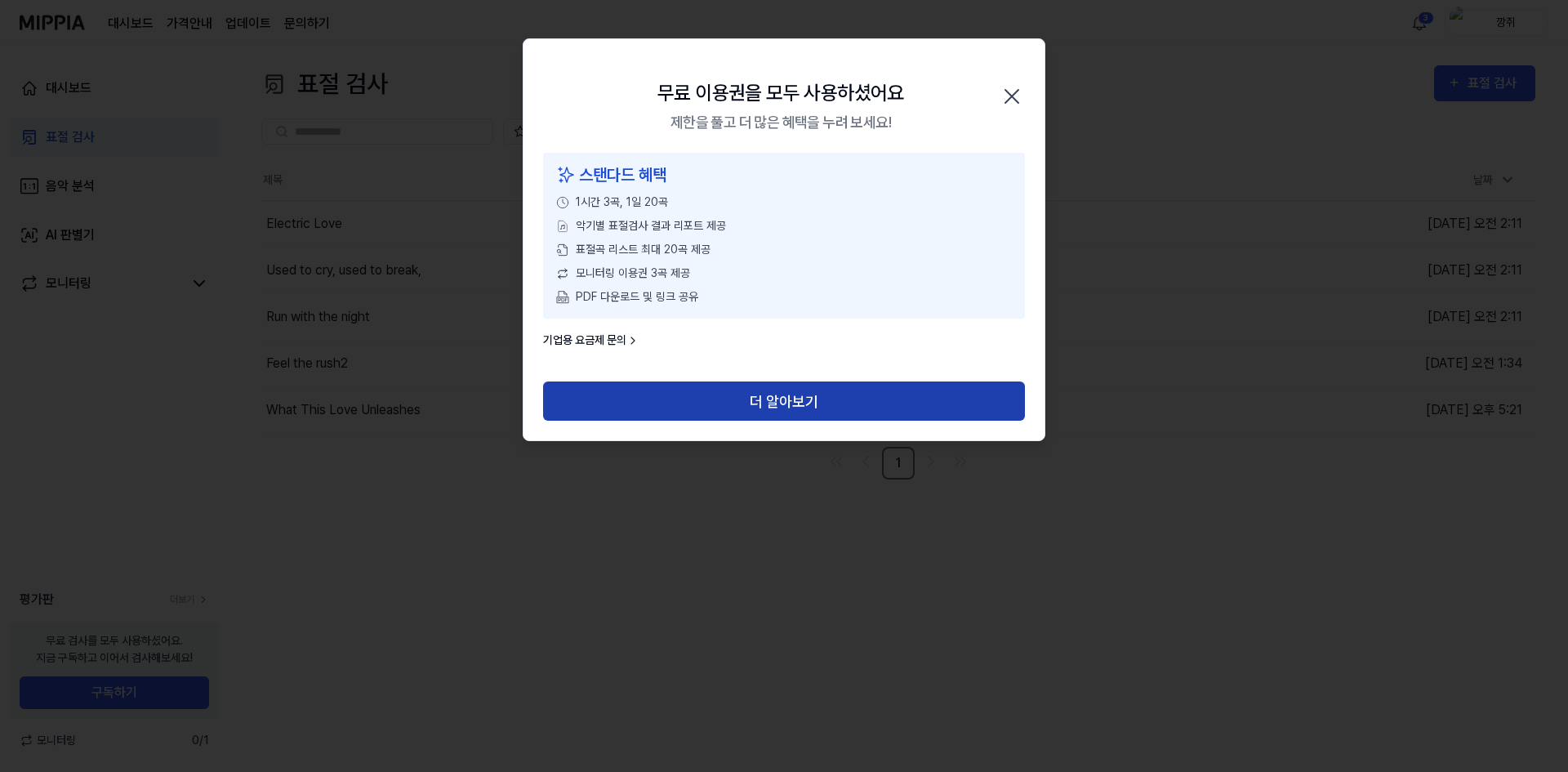
click at [848, 405] on button "더 알아보기" at bounding box center [784, 401] width 482 height 40
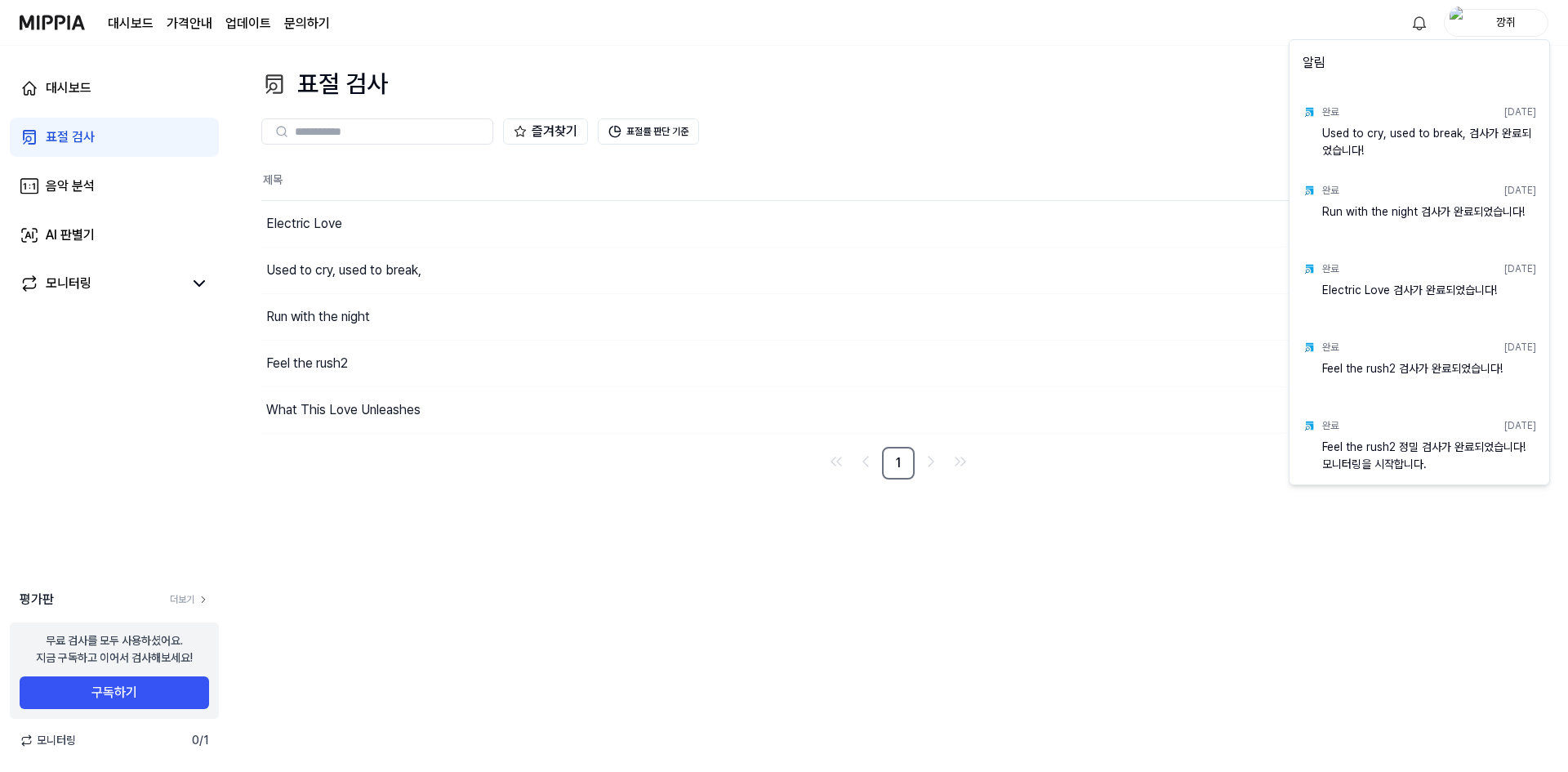
click at [1287, 39] on html "대시보드 가격안내 업데이트 문의하기 깡쥐 대시보드 표절 검사 음악 분석 AI 판별기 모니터링 평가판 더보기 무료 검사를 모두 사용하셨어요. 지…" at bounding box center [784, 386] width 1568 height 772
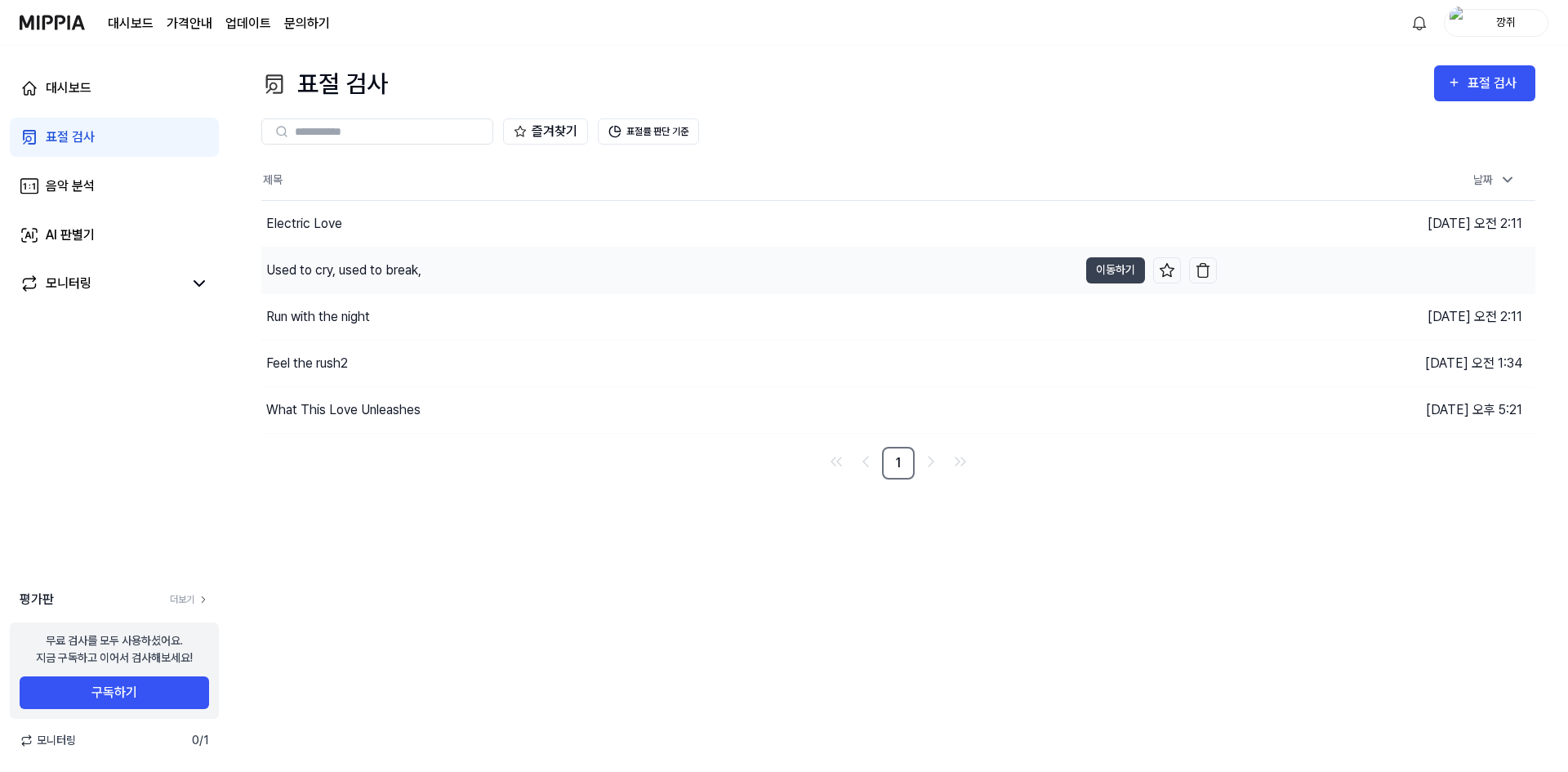
click at [489, 258] on div "Used to cry, used to break," at bounding box center [669, 270] width 817 height 46
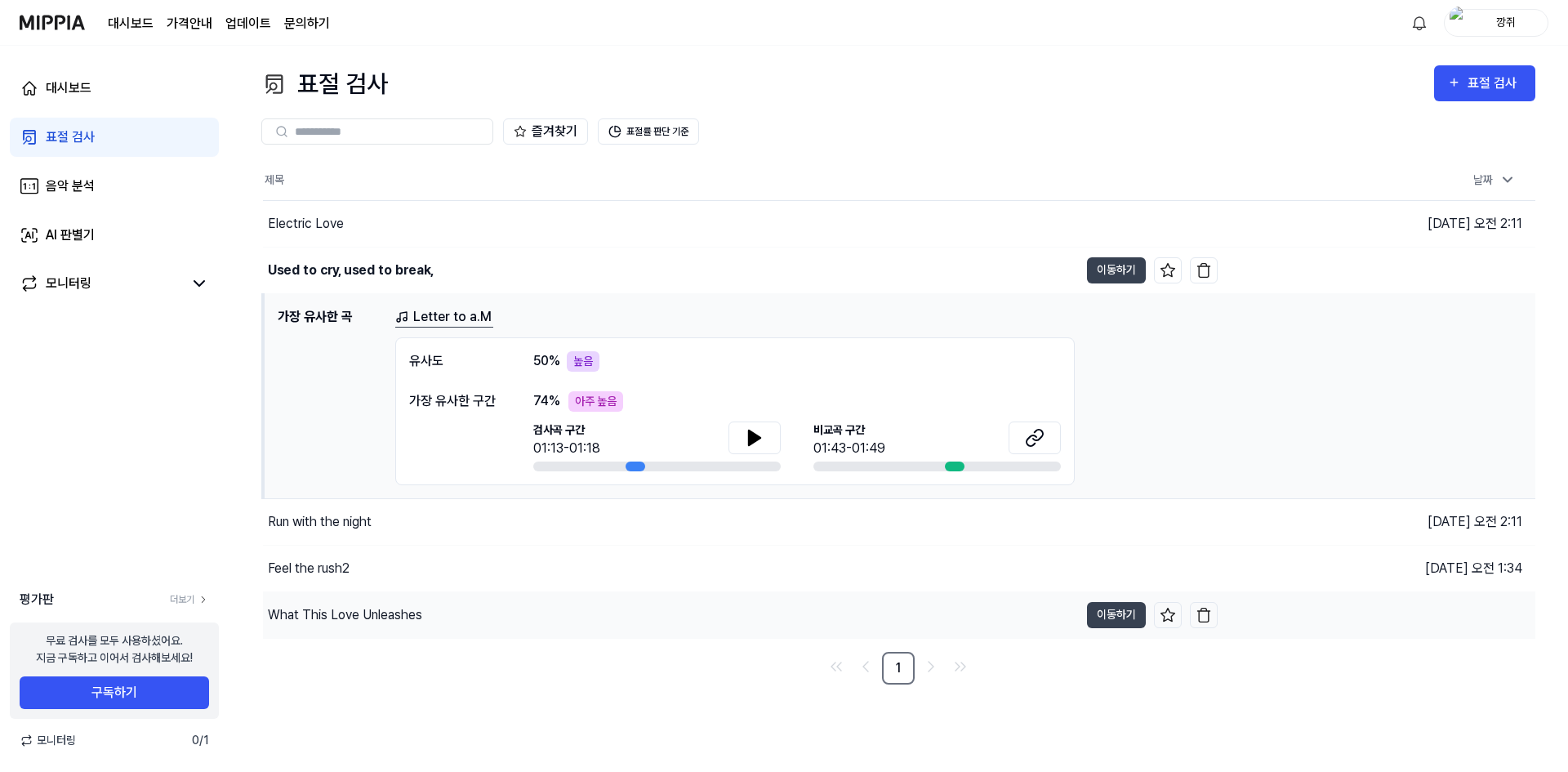
click at [484, 620] on div "What This Love Unleashes" at bounding box center [671, 615] width 816 height 46
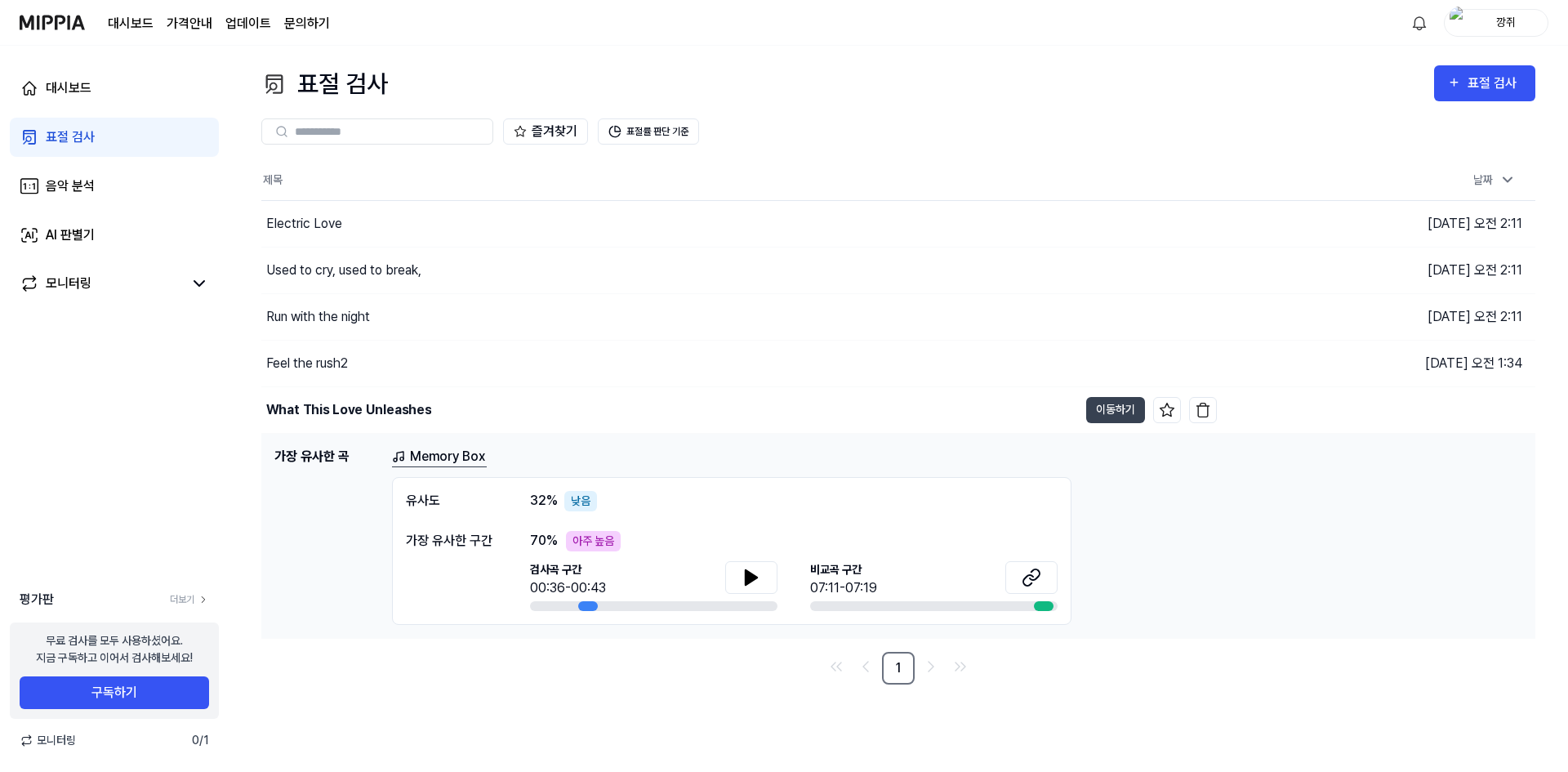
click at [1156, 497] on div "Memory Box 유사도 32 % 낮음 가장 유사한 구간 70 % 아주 높음 검사곡 구간 00:36-00:43 비교곡 구간 07:11-07:…" at bounding box center [957, 536] width 1130 height 178
click at [461, 465] on link "Memory Box" at bounding box center [439, 456] width 95 height 21
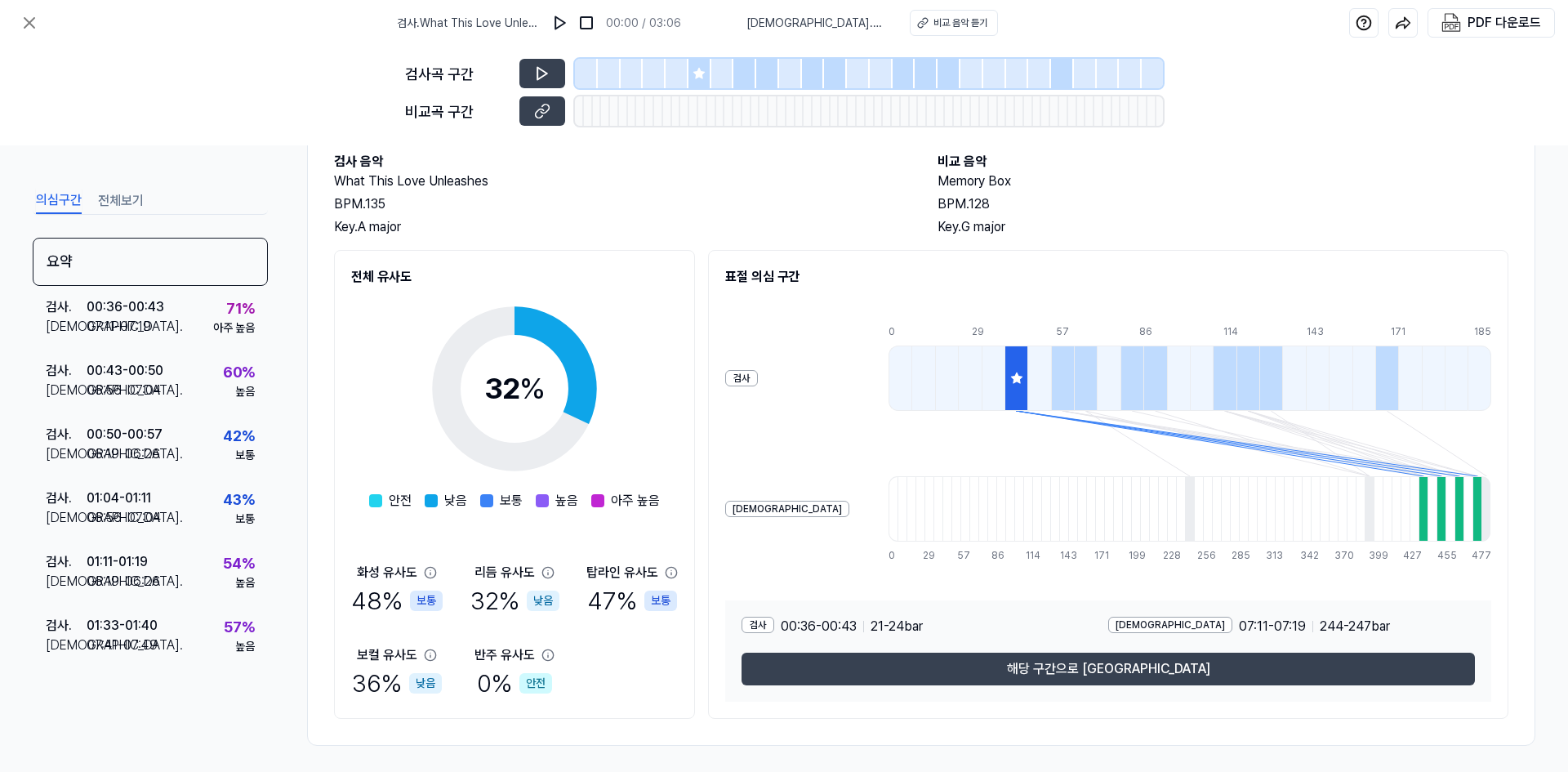
scroll to position [97, 0]
